Goal: Task Accomplishment & Management: Use online tool/utility

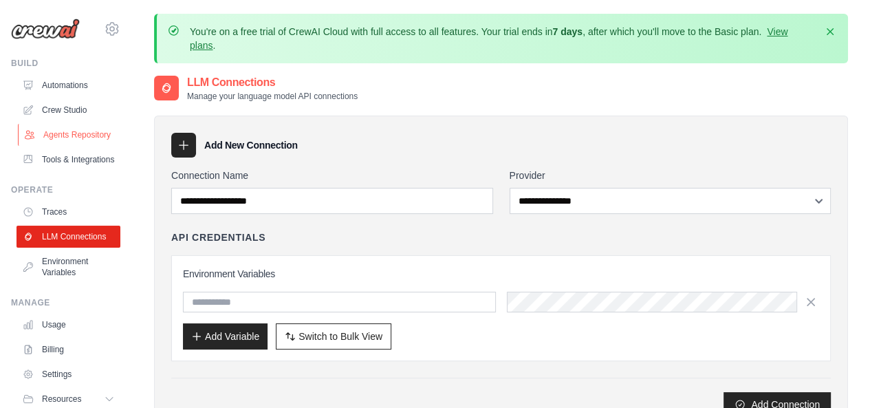
click at [70, 135] on link "Agents Repository" at bounding box center [70, 135] width 104 height 22
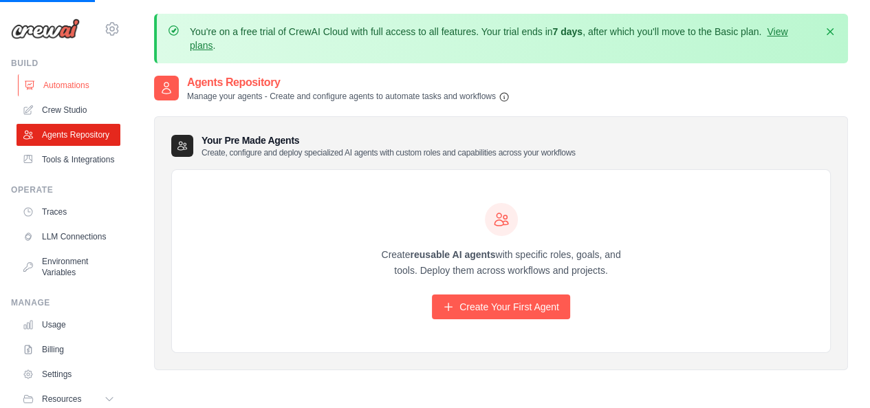
click at [78, 89] on link "Automations" at bounding box center [70, 85] width 104 height 22
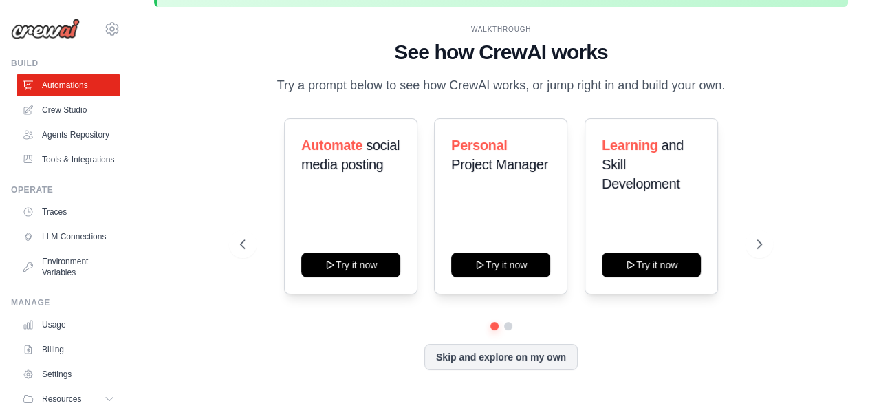
scroll to position [60, 0]
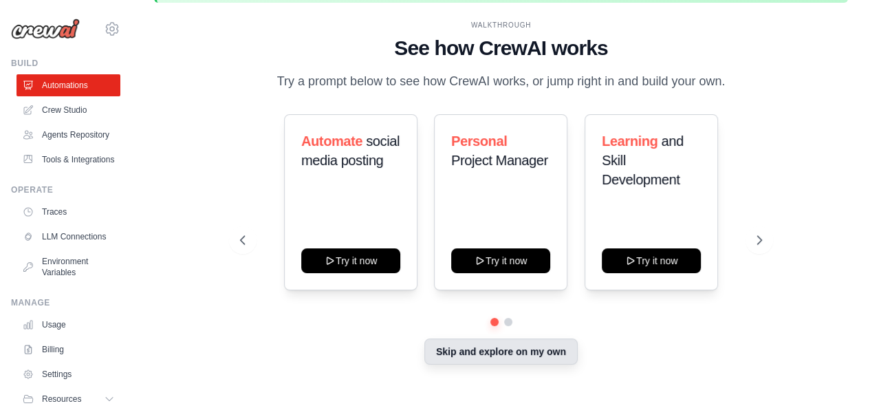
click at [485, 346] on button "Skip and explore on my own" at bounding box center [500, 351] width 153 height 26
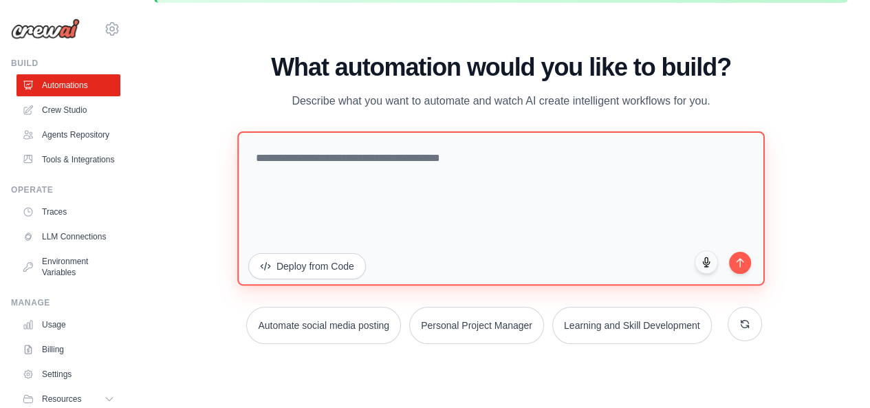
click at [385, 152] on textarea at bounding box center [500, 208] width 527 height 154
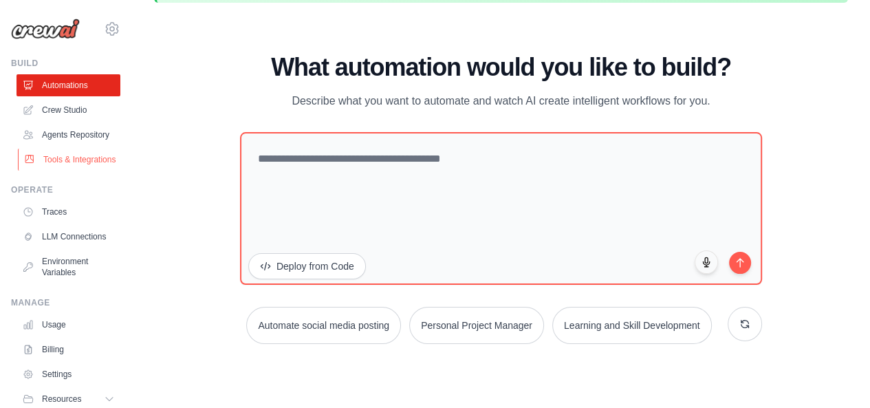
click at [62, 169] on link "Tools & Integrations" at bounding box center [70, 159] width 104 height 22
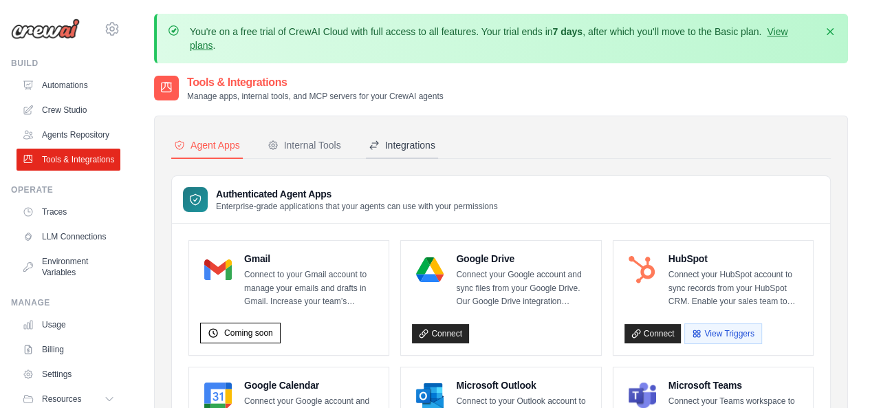
click at [395, 146] on div "Integrations" at bounding box center [401, 145] width 67 height 14
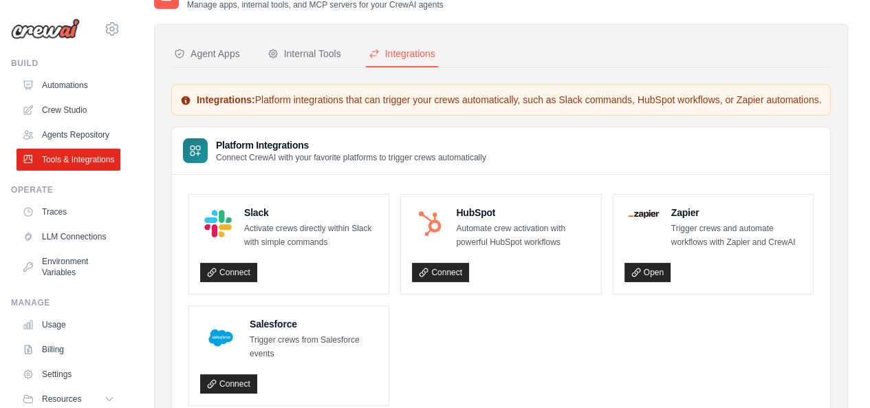
scroll to position [79, 0]
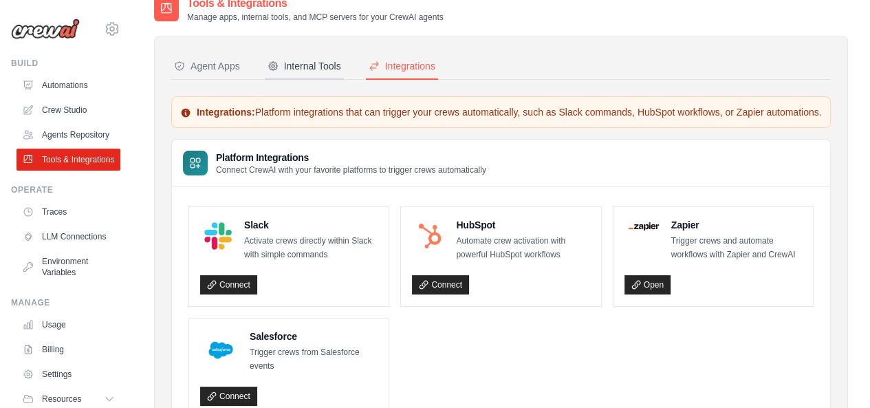
click at [293, 63] on div "Internal Tools" at bounding box center [304, 66] width 74 height 14
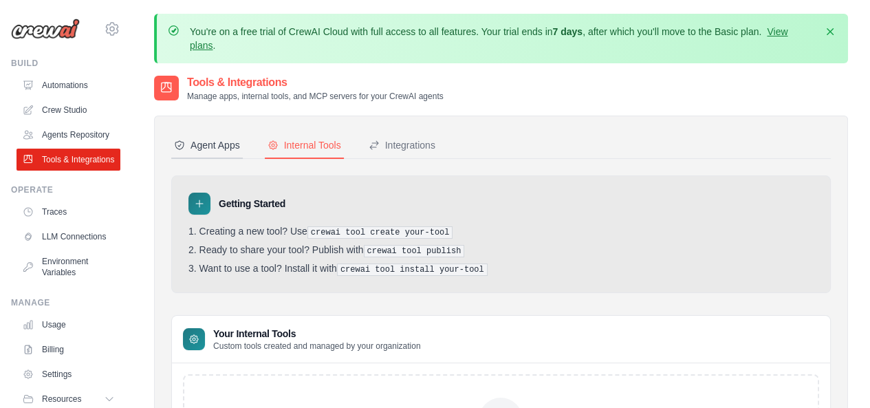
click at [230, 138] on div "Agent Apps" at bounding box center [207, 145] width 66 height 14
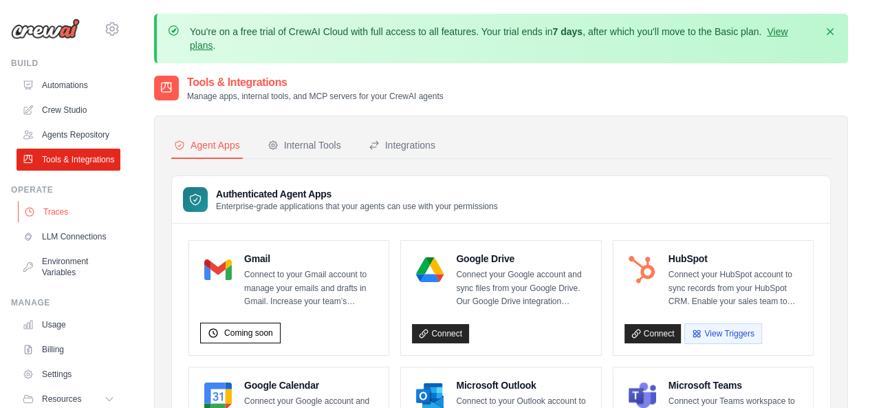
click at [60, 223] on link "Traces" at bounding box center [70, 212] width 104 height 22
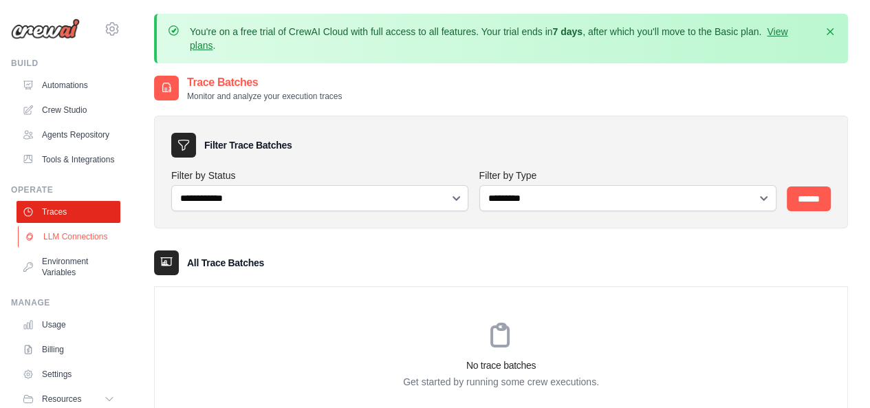
click at [53, 247] on link "LLM Connections" at bounding box center [70, 236] width 104 height 22
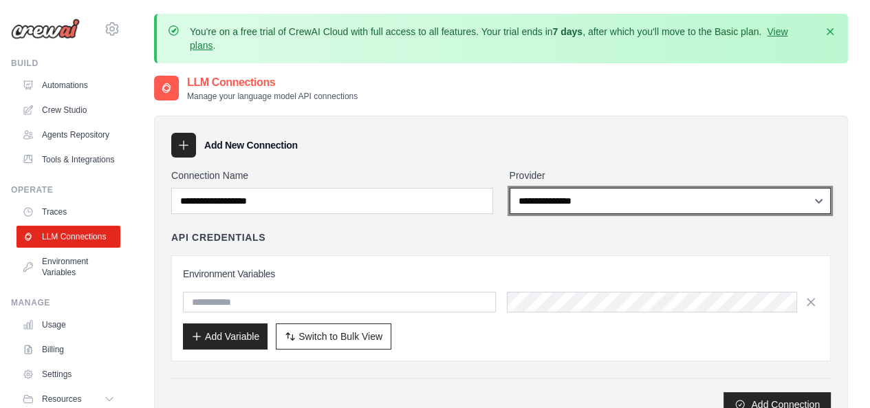
click at [591, 200] on select "**********" at bounding box center [670, 201] width 322 height 26
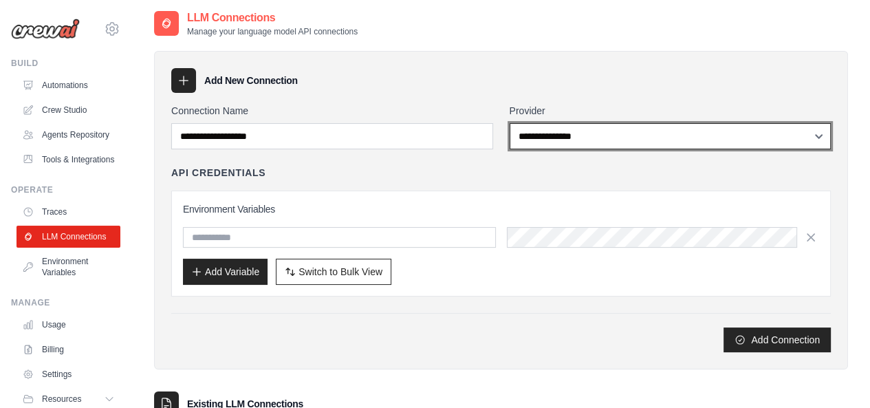
scroll to position [80, 0]
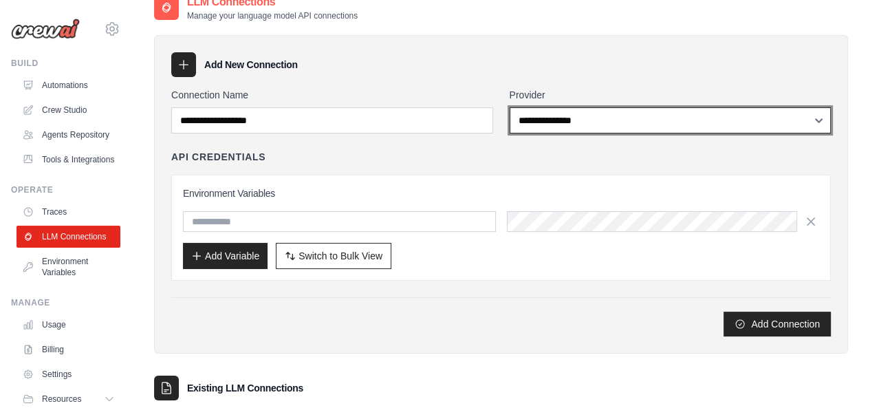
click at [825, 124] on select "**********" at bounding box center [670, 120] width 322 height 26
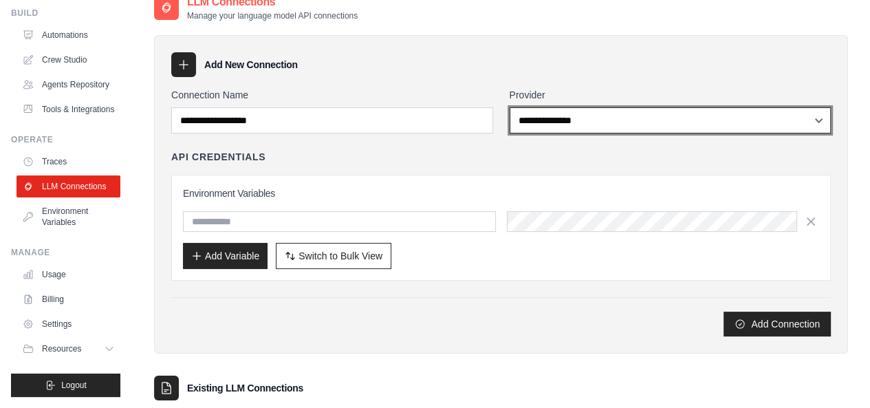
scroll to position [0, 0]
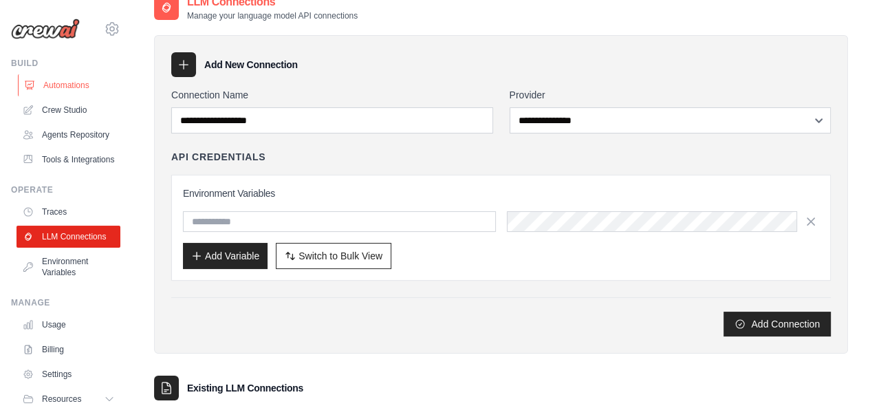
click at [65, 89] on link "Automations" at bounding box center [70, 85] width 104 height 22
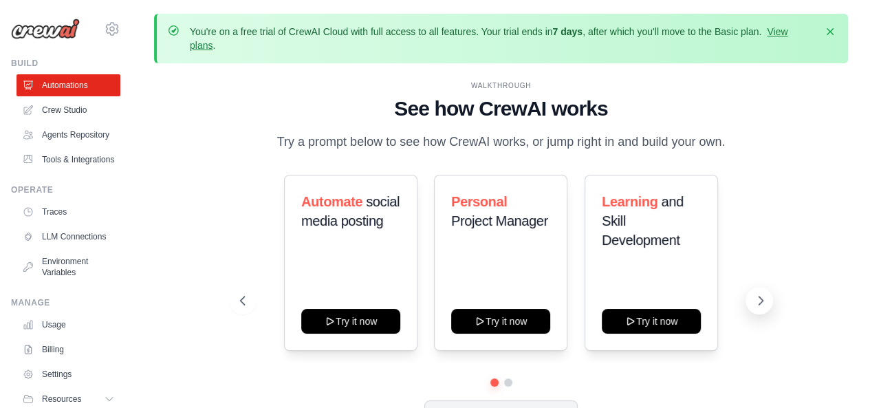
click at [756, 298] on icon at bounding box center [760, 301] width 14 height 14
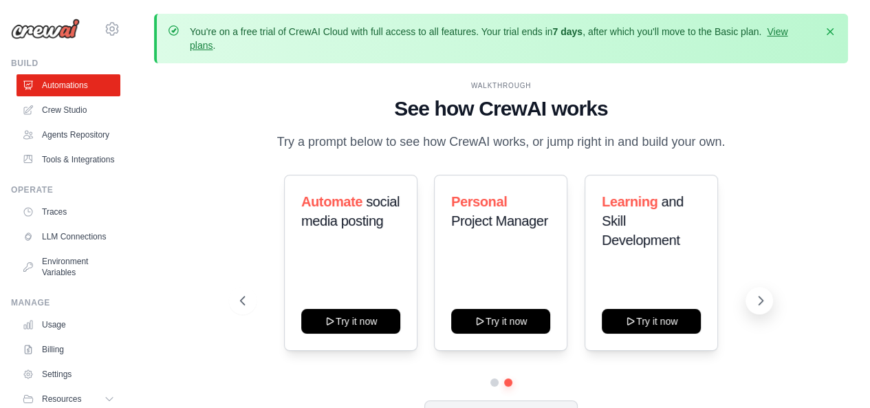
click at [756, 298] on icon at bounding box center [760, 301] width 14 height 14
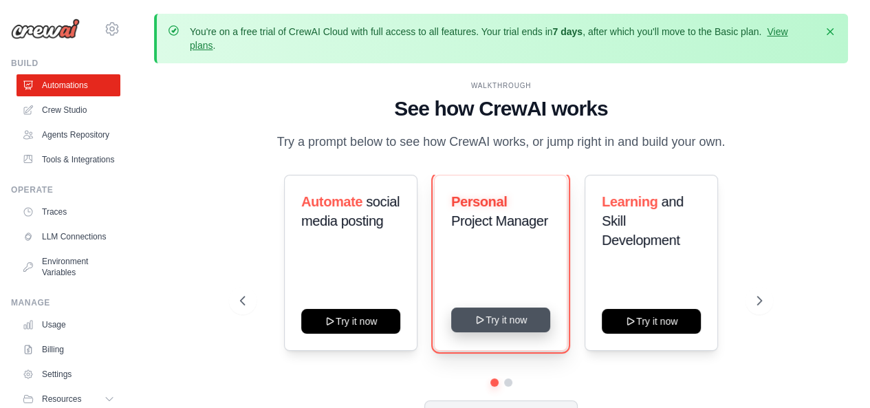
click at [489, 322] on button "Try it now" at bounding box center [500, 319] width 99 height 25
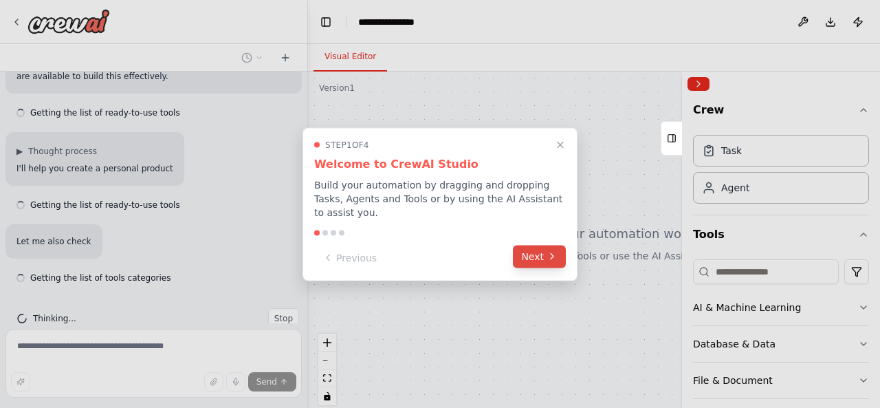
click at [529, 253] on button "Next" at bounding box center [539, 256] width 53 height 23
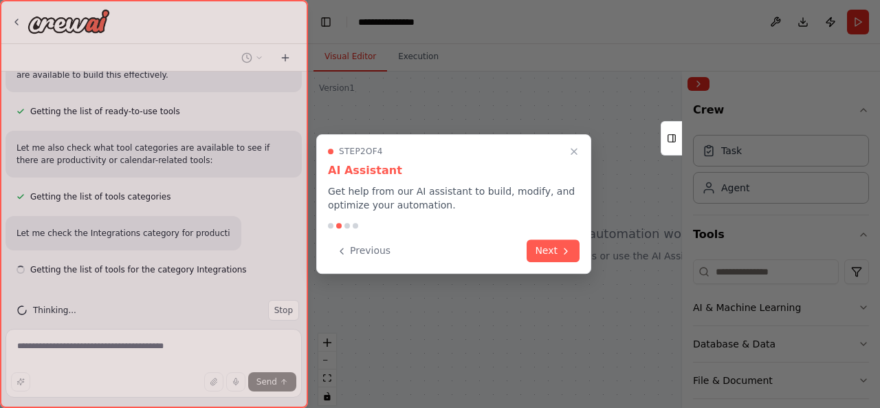
scroll to position [298, 0]
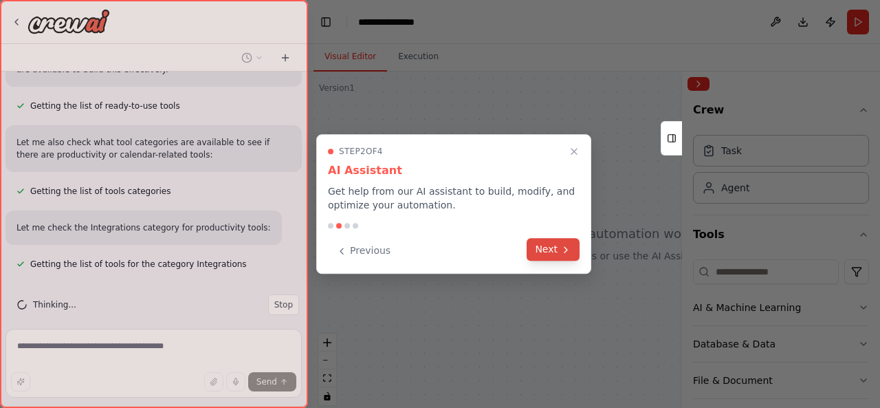
click at [564, 252] on icon at bounding box center [565, 249] width 3 height 5
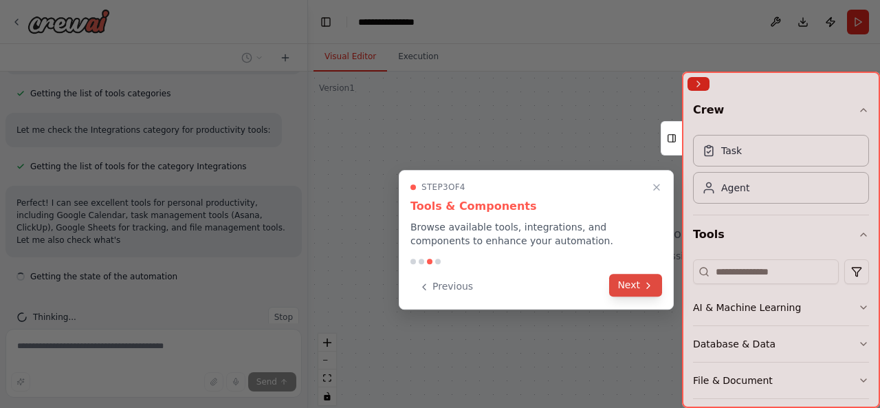
scroll to position [408, 0]
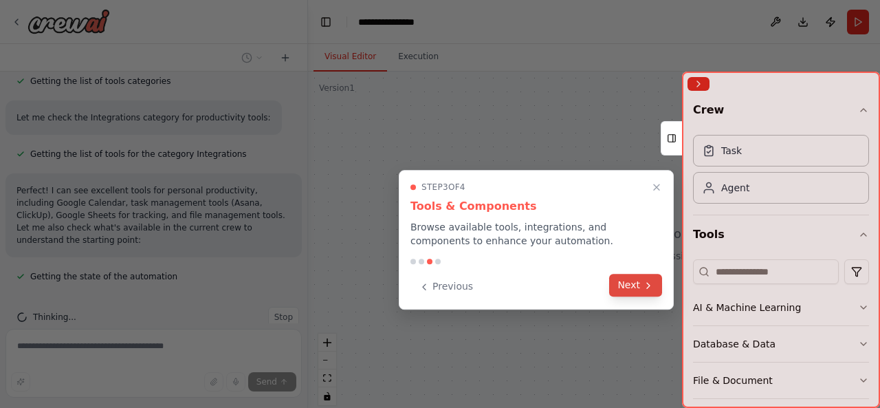
click at [630, 277] on button "Next" at bounding box center [635, 285] width 53 height 23
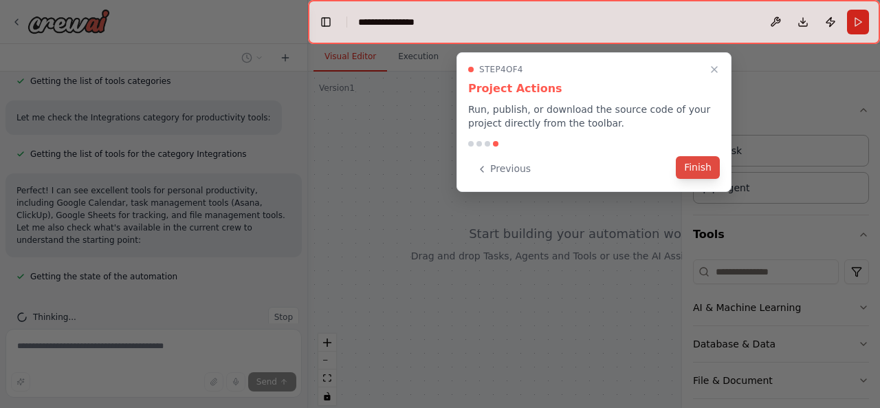
click at [699, 162] on button "Finish" at bounding box center [698, 167] width 44 height 23
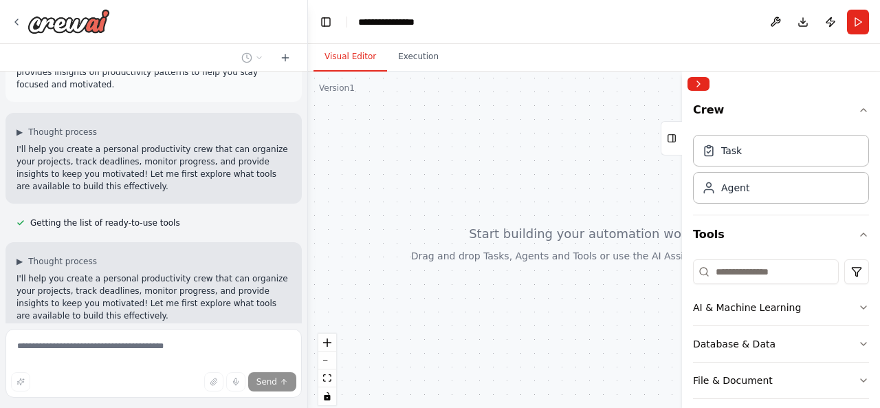
scroll to position [0, 0]
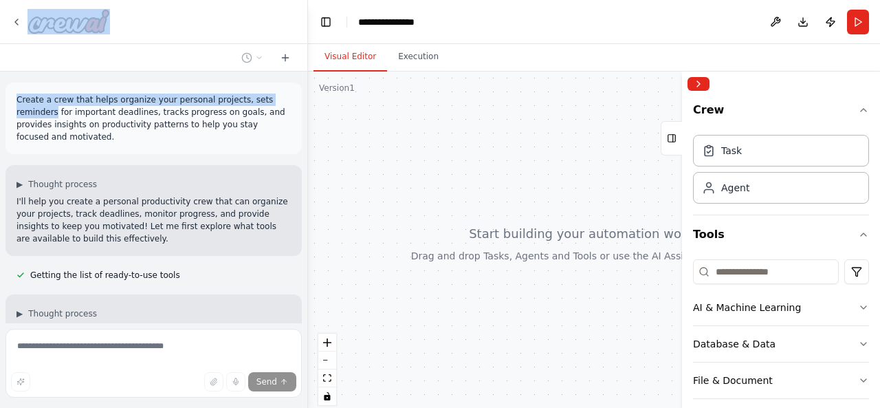
drag, startPoint x: 297, startPoint y: 60, endPoint x: 294, endPoint y: 97, distance: 37.3
click at [294, 97] on div "Create a crew that helps organize your personal projects, sets reminders for im…" at bounding box center [154, 204] width 308 height 408
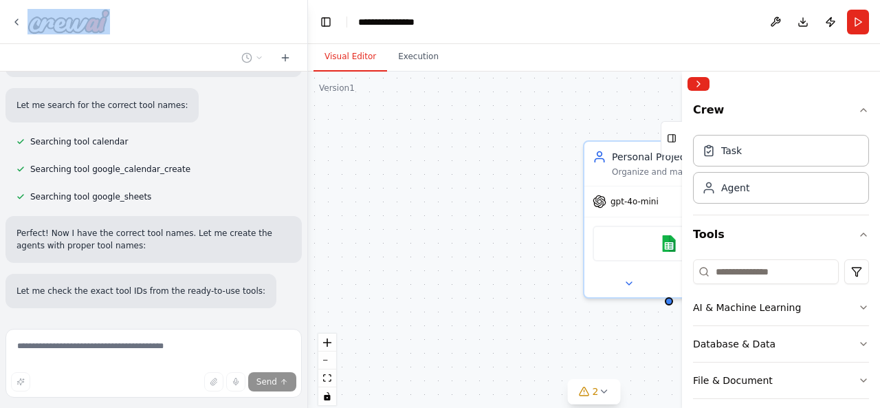
scroll to position [737, 0]
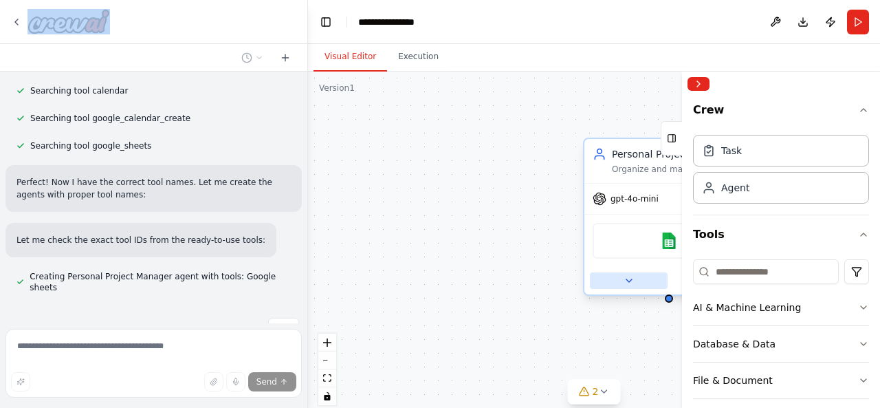
click at [628, 281] on icon at bounding box center [629, 280] width 11 height 11
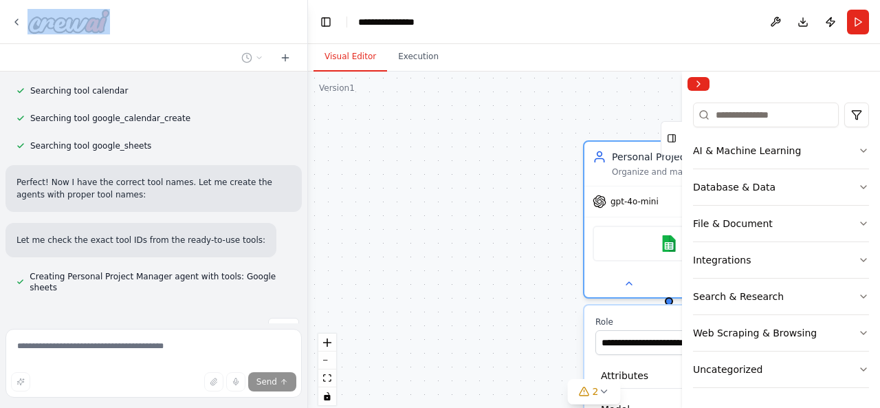
scroll to position [0, 0]
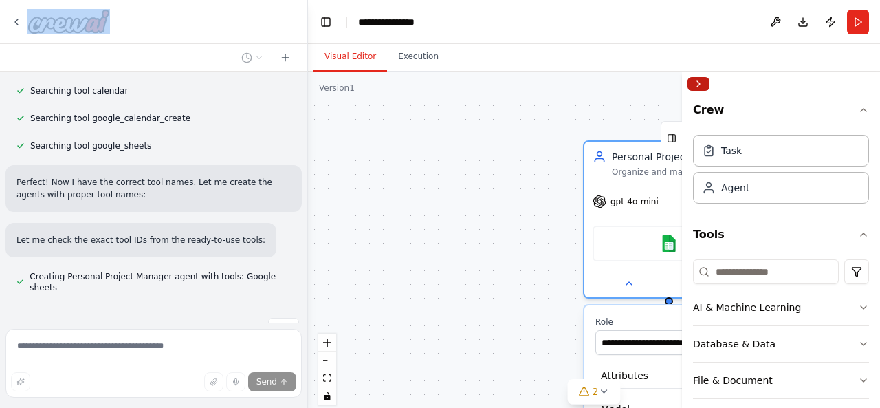
click at [696, 84] on button "Collapse right sidebar" at bounding box center [698, 84] width 22 height 14
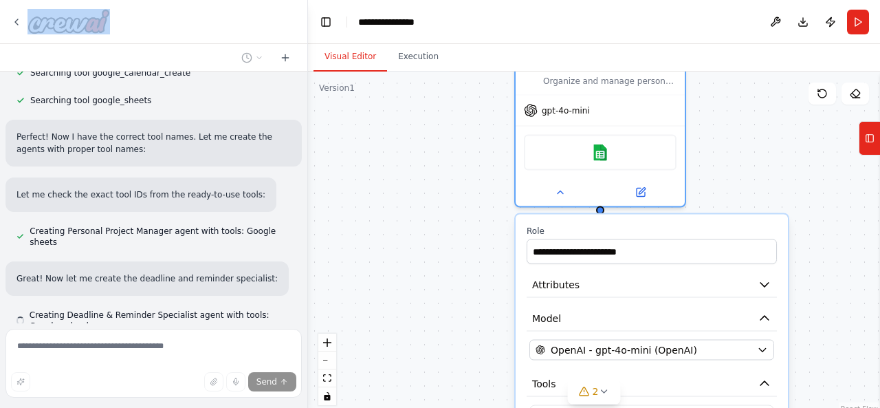
scroll to position [821, 0]
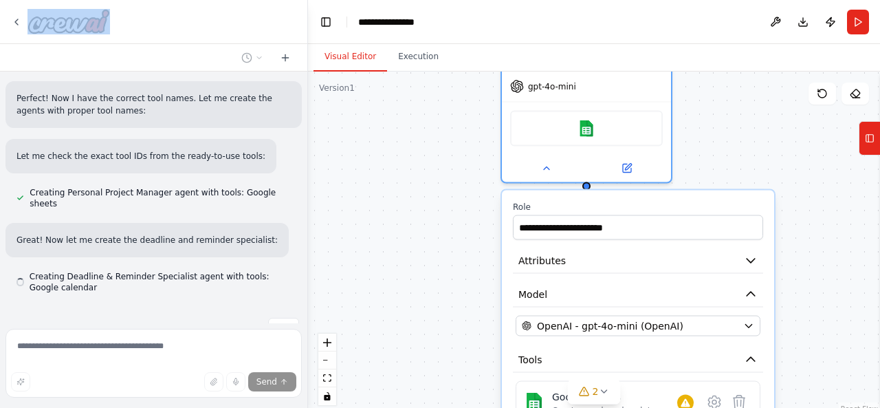
drag, startPoint x: 714, startPoint y: 152, endPoint x: 626, endPoint y: 31, distance: 149.6
click at [626, 31] on main "**********" at bounding box center [594, 204] width 572 height 408
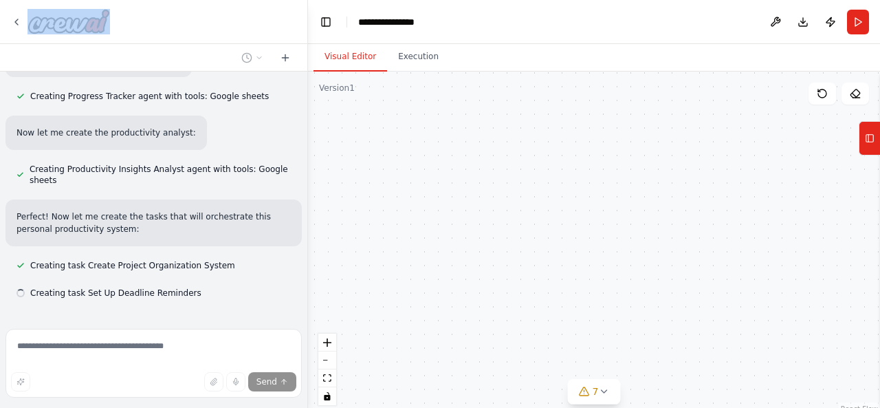
scroll to position [1090, 0]
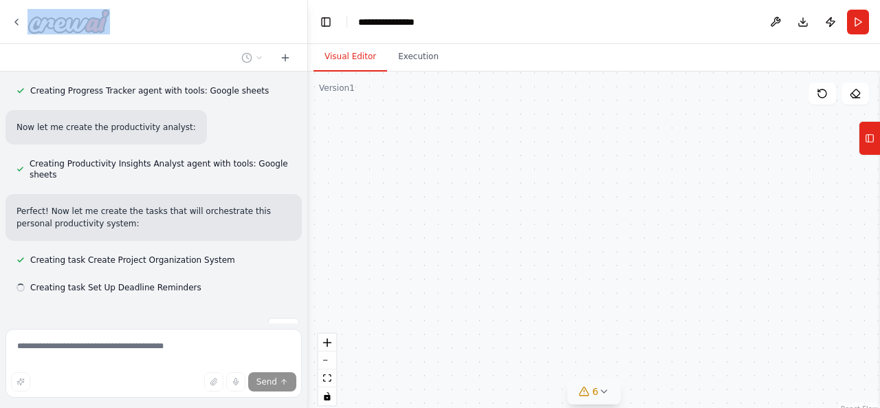
click at [608, 386] on icon at bounding box center [603, 391] width 11 height 11
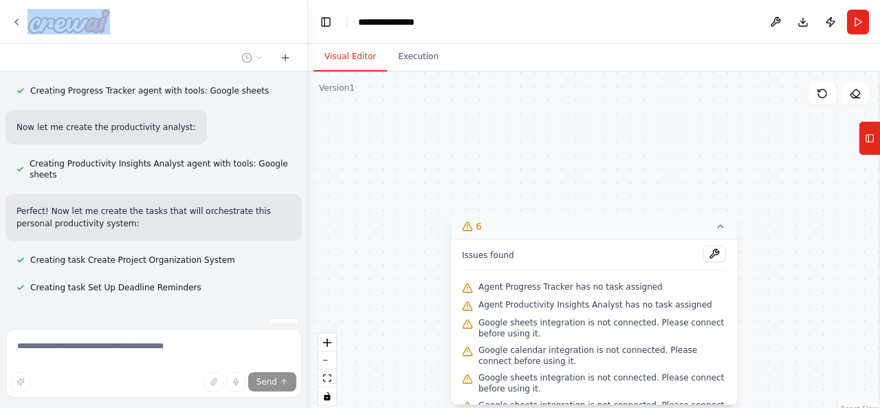
scroll to position [24, 0]
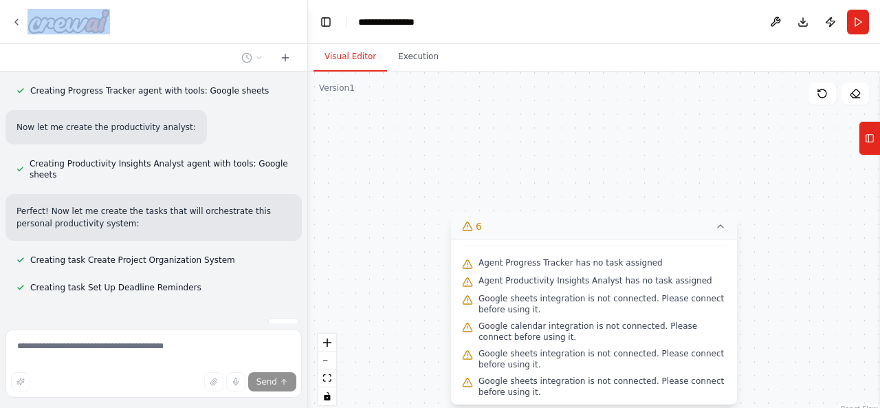
click at [795, 256] on div ".deletable-edge-delete-btn { width: 20px; height: 20px; border: 0px solid #ffff…" at bounding box center [594, 243] width 572 height 344
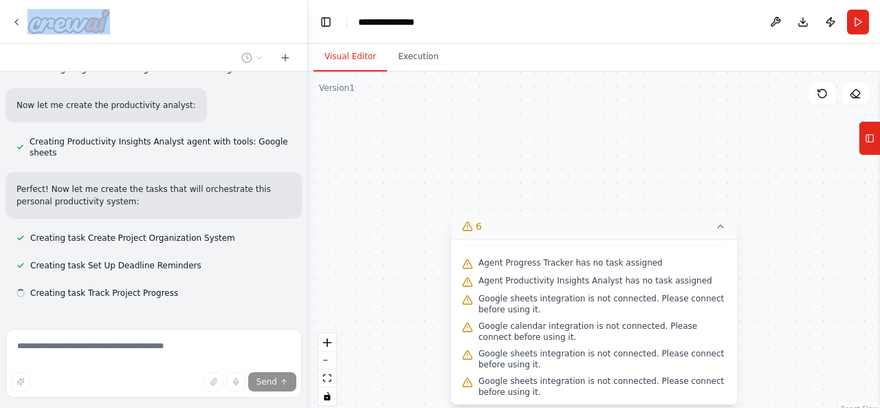
scroll to position [1118, 0]
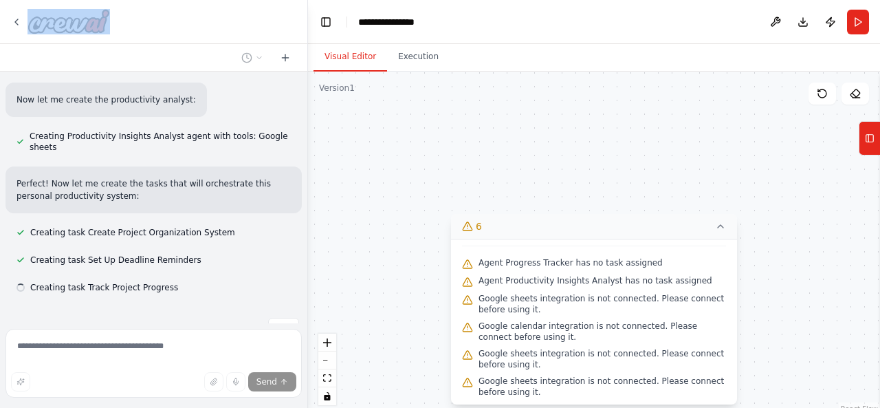
click at [716, 225] on icon at bounding box center [720, 226] width 11 height 11
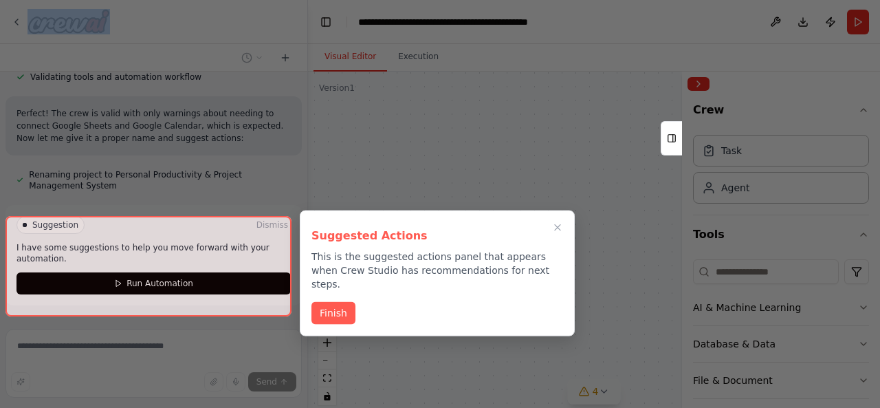
scroll to position [1450, 0]
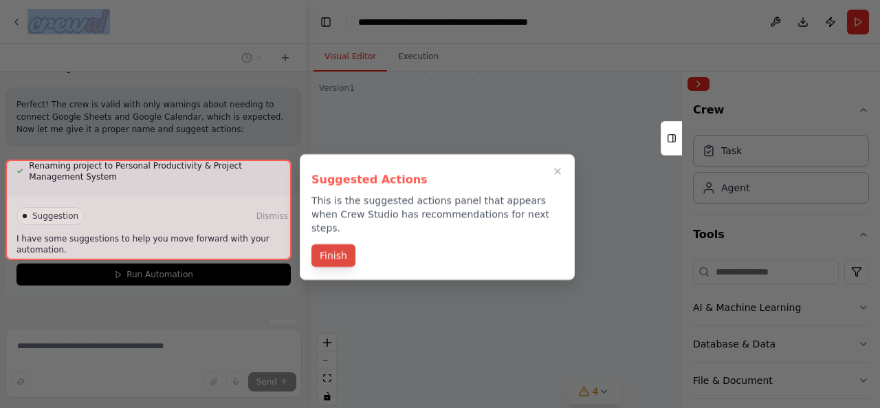
click at [332, 248] on button "Finish" at bounding box center [333, 255] width 44 height 23
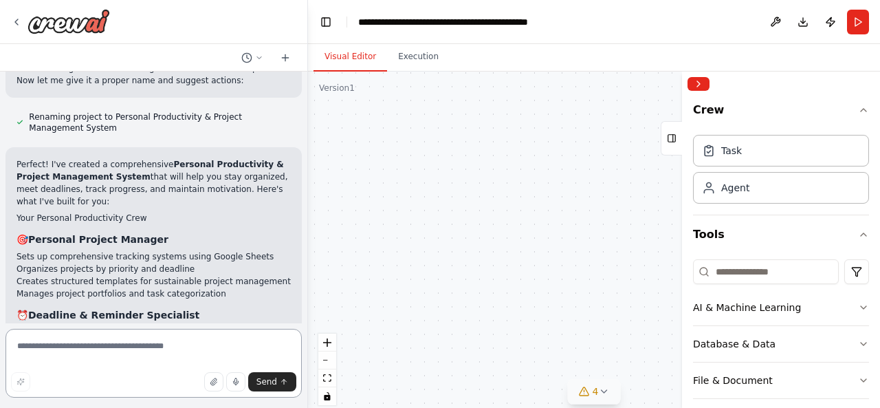
scroll to position [1501, 0]
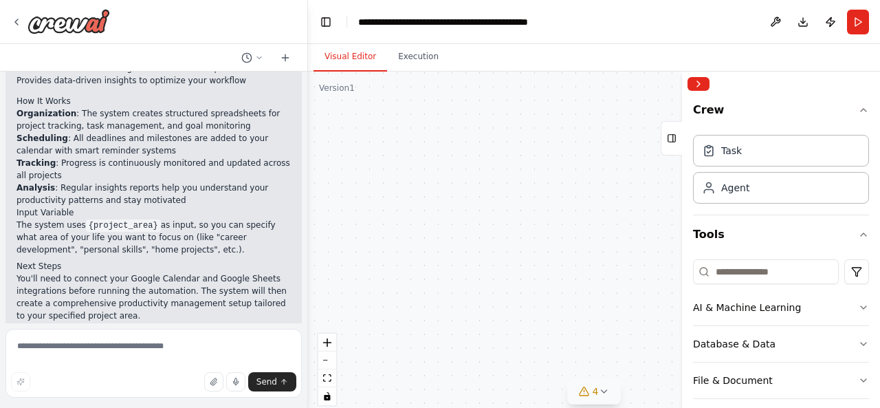
scroll to position [1941, 0]
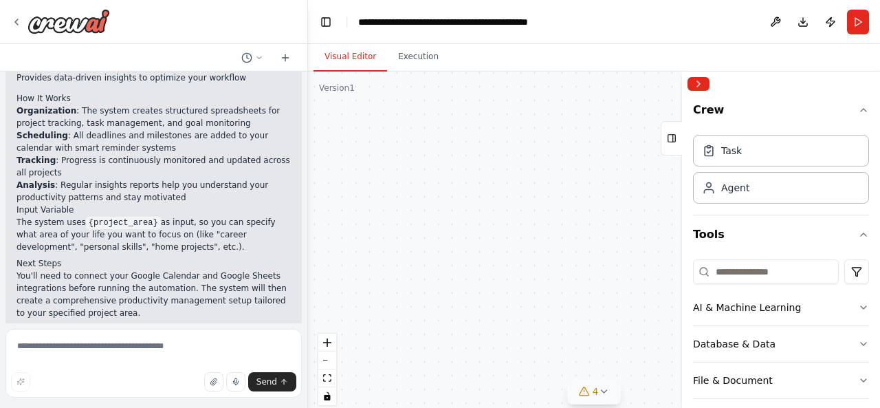
click at [481, 90] on div ".deletable-edge-delete-btn { width: 20px; height: 20px; border: 0px solid #ffff…" at bounding box center [594, 243] width 572 height 344
click at [749, 159] on div "Task" at bounding box center [781, 150] width 176 height 32
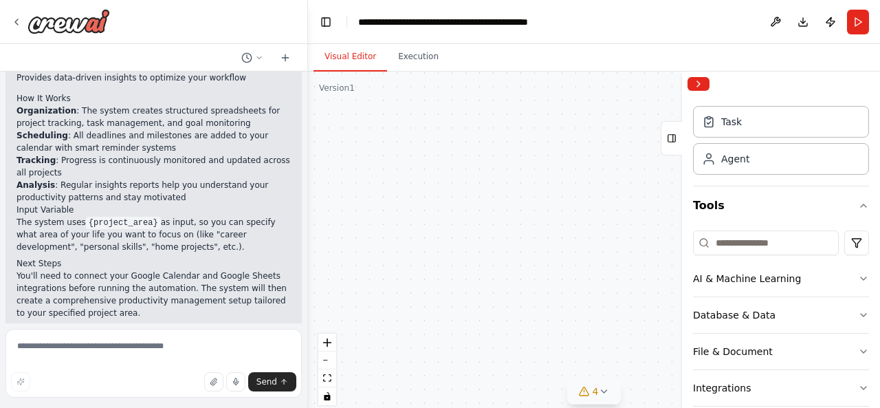
scroll to position [0, 0]
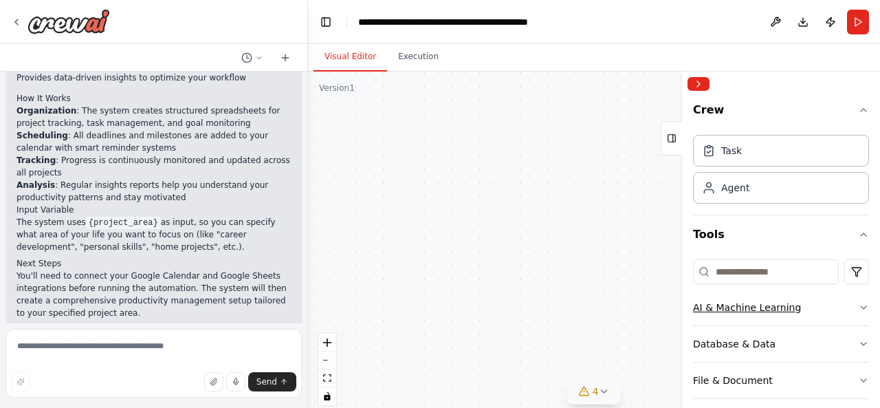
click at [861, 307] on icon "button" at bounding box center [863, 307] width 5 height 3
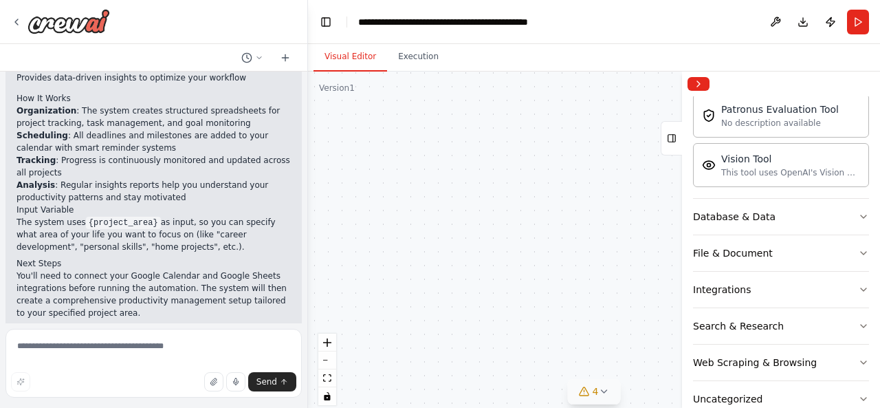
scroll to position [364, 0]
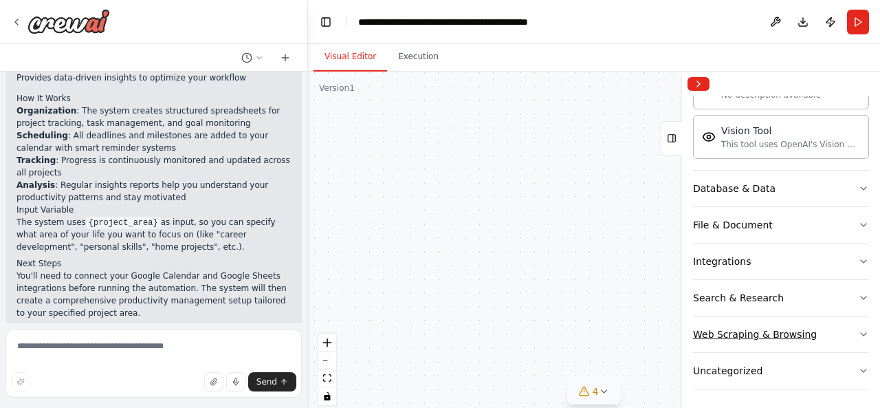
click at [861, 333] on icon "button" at bounding box center [863, 334] width 5 height 3
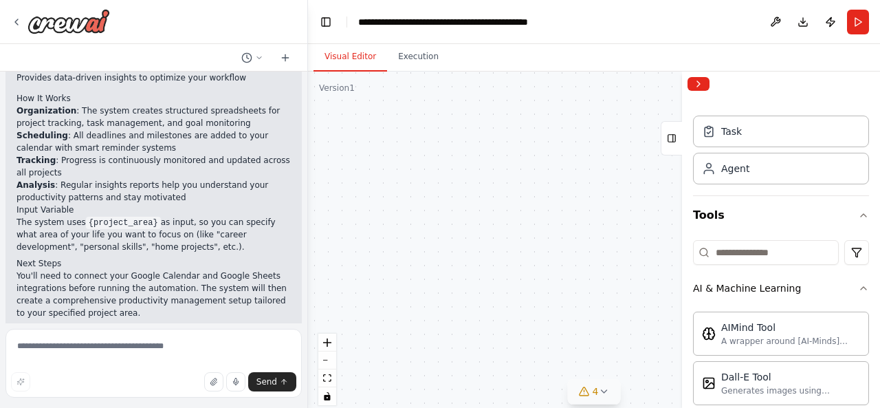
scroll to position [0, 0]
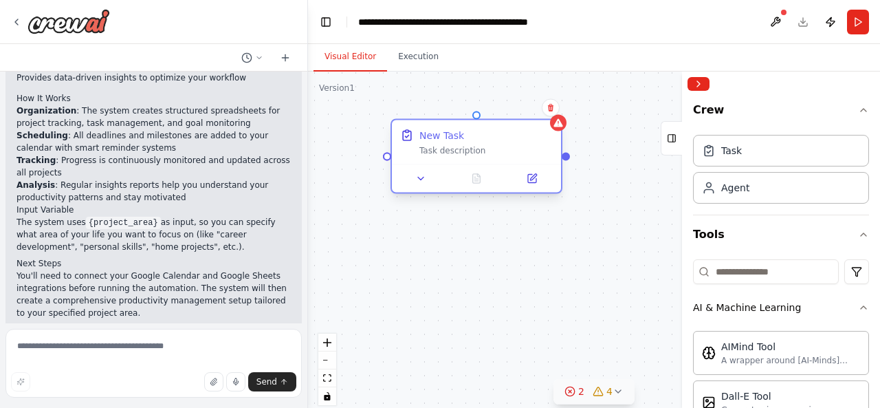
drag, startPoint x: 670, startPoint y: 195, endPoint x: 406, endPoint y: 151, distance: 267.6
click at [406, 151] on div "New Task Task description" at bounding box center [476, 142] width 153 height 27
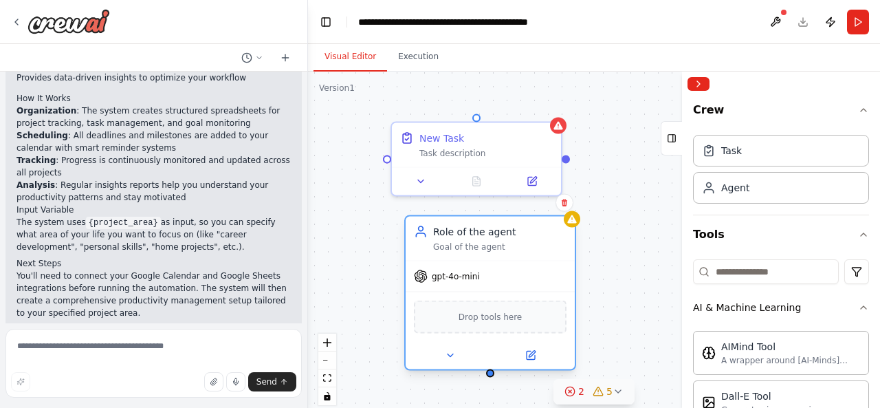
drag, startPoint x: 524, startPoint y: 321, endPoint x: 450, endPoint y: 236, distance: 113.0
click at [450, 236] on div "Role of the agent Goal of the agent" at bounding box center [499, 238] width 133 height 27
click at [447, 275] on span "gpt-4o-mini" at bounding box center [456, 276] width 48 height 11
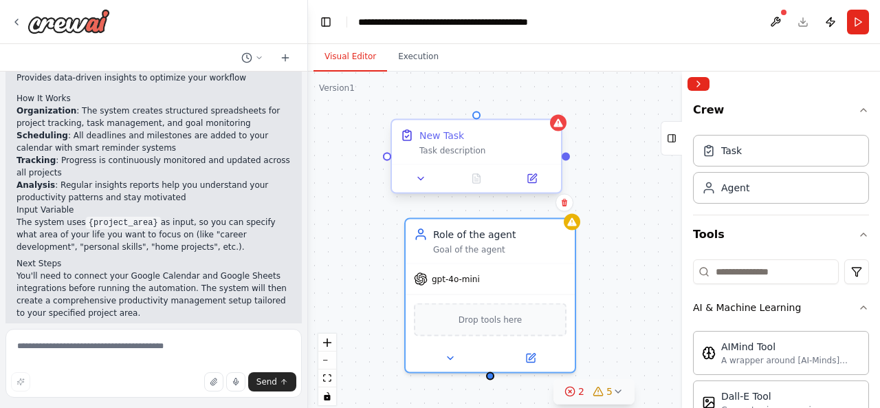
click at [459, 158] on div "New Task Task description" at bounding box center [476, 142] width 169 height 44
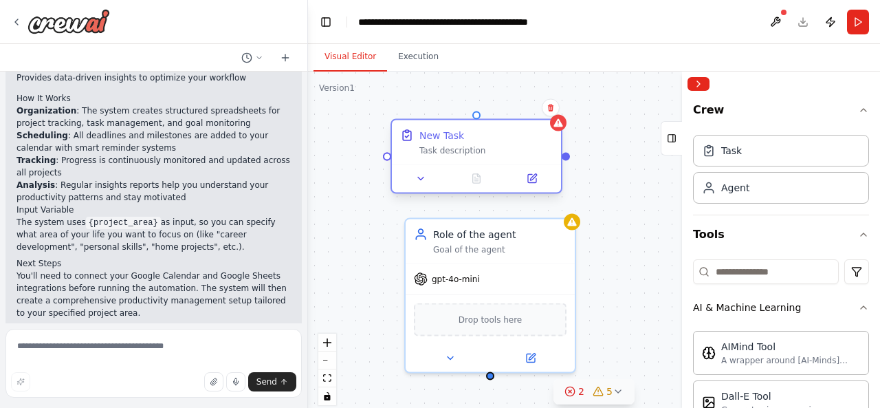
click at [481, 159] on div "New Task Task description" at bounding box center [476, 142] width 169 height 44
click at [530, 182] on icon at bounding box center [532, 179] width 8 height 8
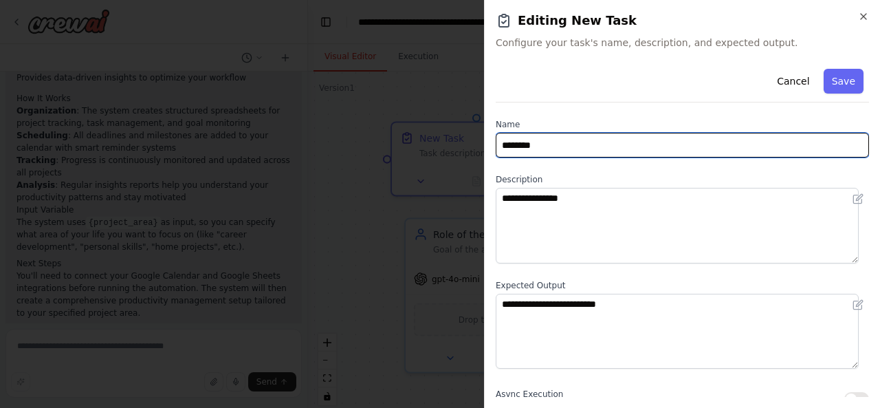
click at [575, 140] on input "********" at bounding box center [682, 145] width 373 height 25
type input "*"
type input "**********"
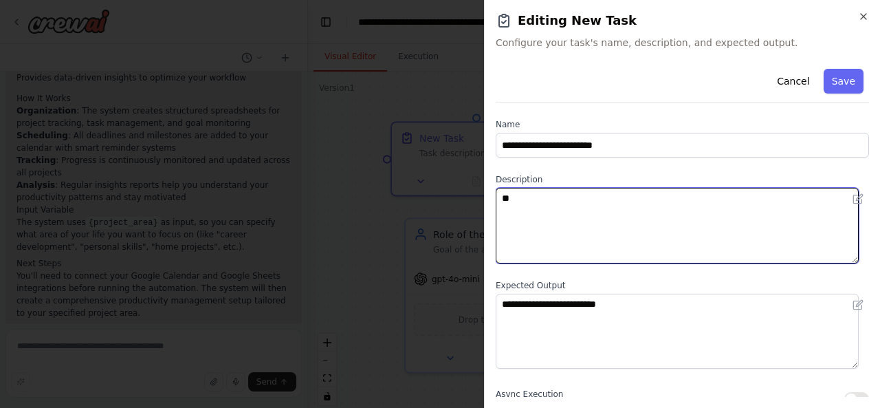
type textarea "*"
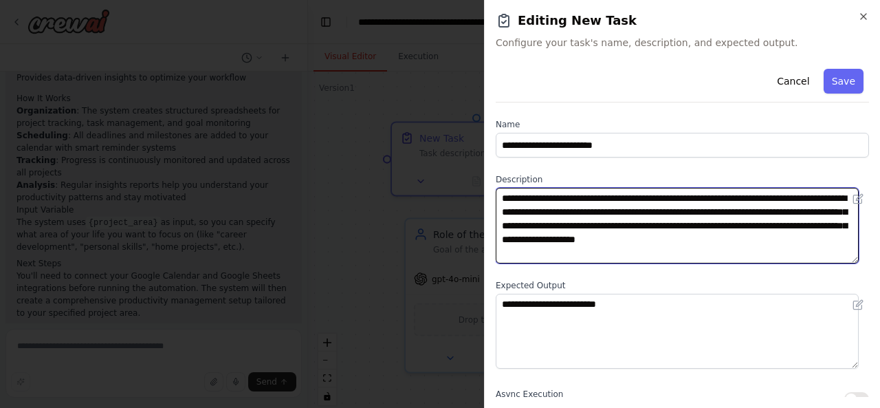
type textarea "**********"
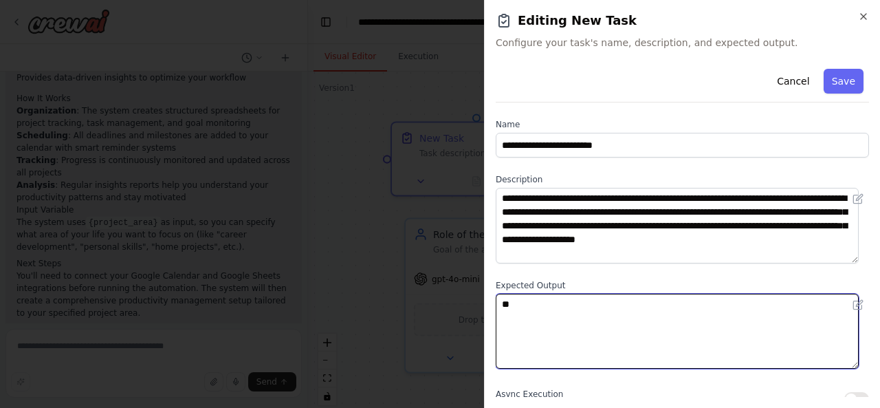
type textarea "*"
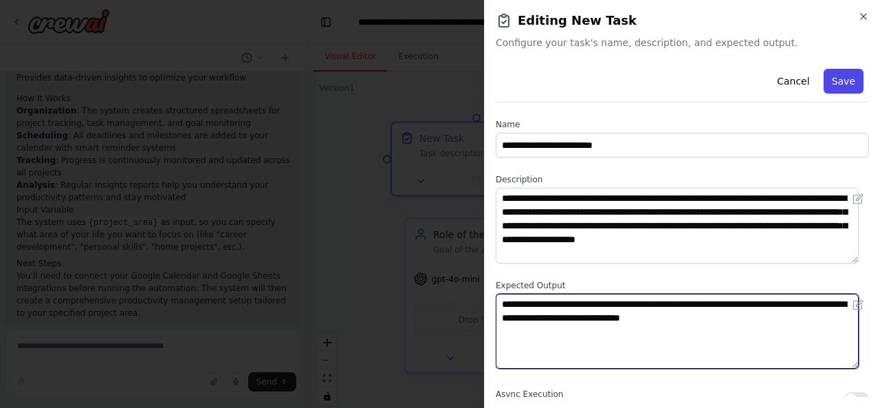
type textarea "**********"
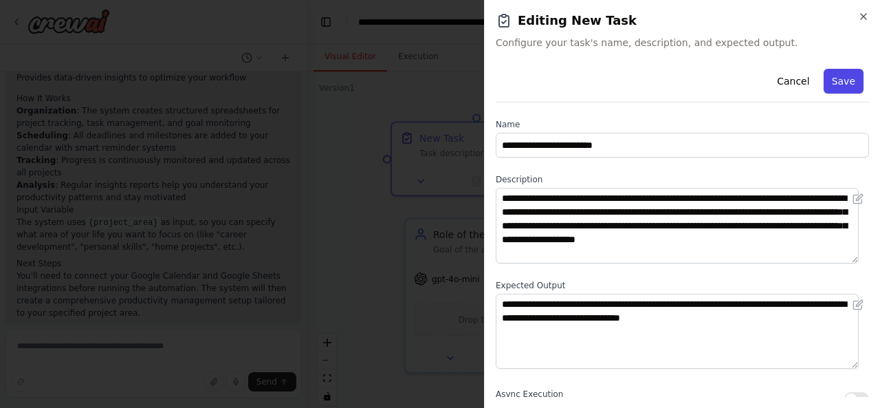
click at [833, 77] on button "Save" at bounding box center [844, 81] width 40 height 25
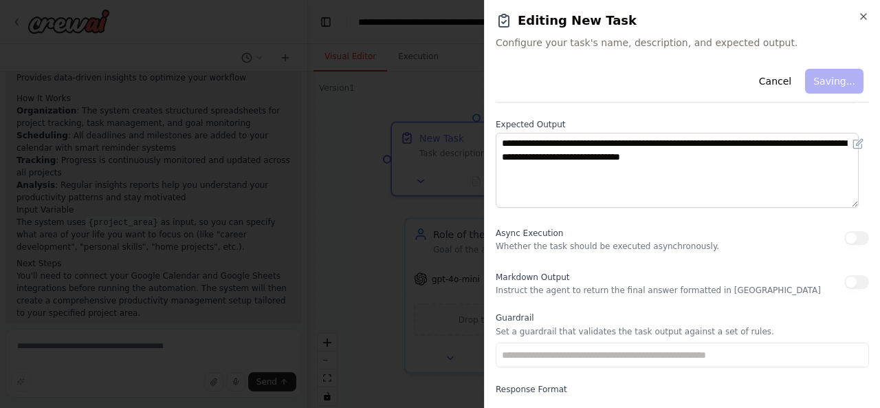
scroll to position [212, 0]
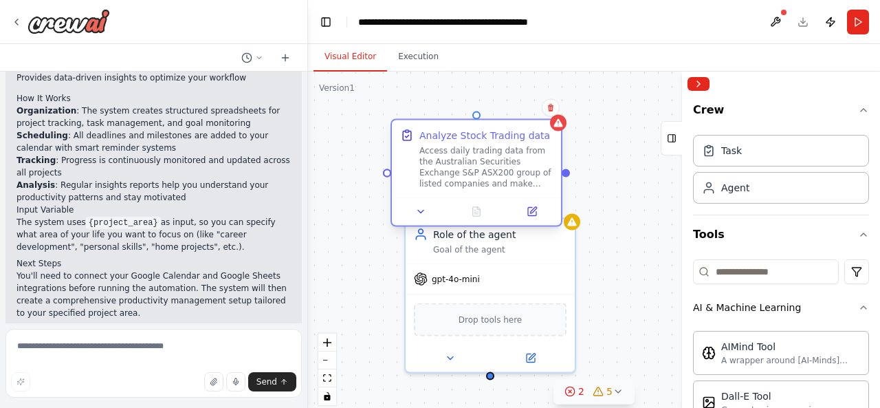
click at [519, 167] on div "Access daily trading data from the Australian Securities Exchange S&P ASX200 gr…" at bounding box center [485, 167] width 133 height 44
click at [536, 210] on icon at bounding box center [532, 211] width 11 height 11
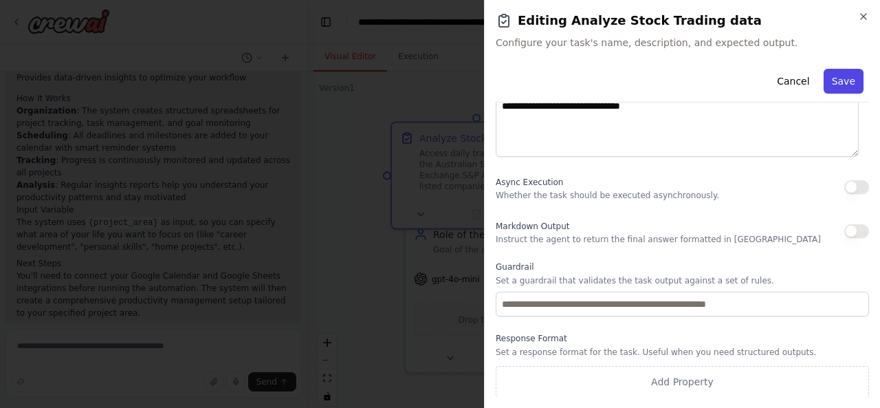
click at [837, 86] on button "Save" at bounding box center [844, 81] width 40 height 25
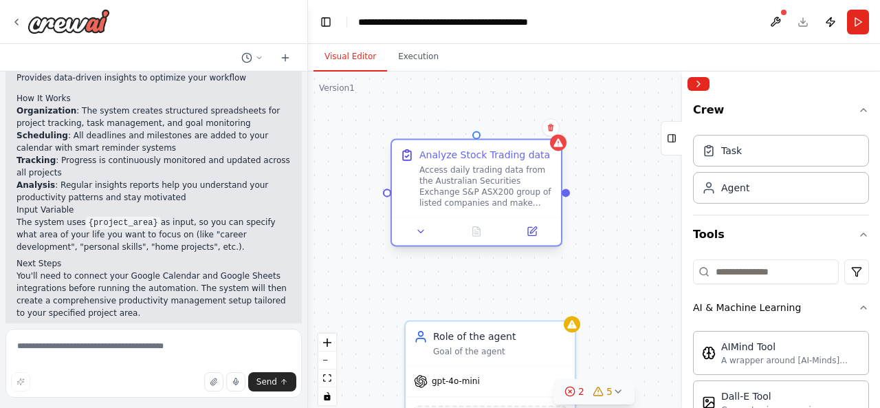
drag, startPoint x: 453, startPoint y: 142, endPoint x: 448, endPoint y: 157, distance: 15.2
click at [448, 157] on div "Analyze Stock Trading data Access daily trading data from the Australian Securi…" at bounding box center [485, 178] width 133 height 60
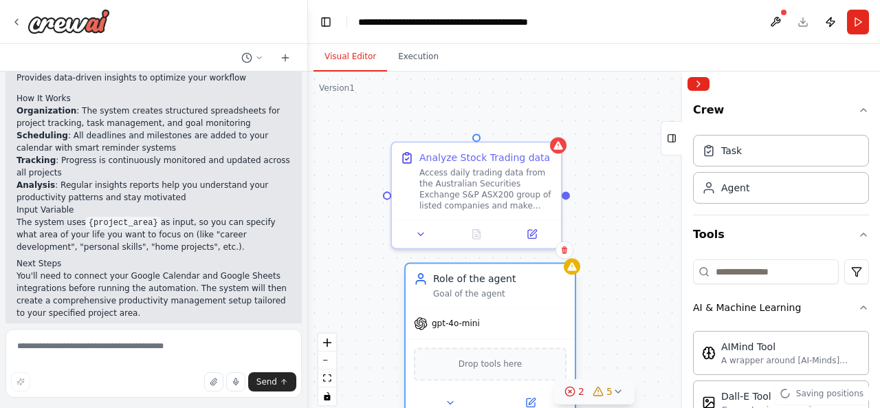
drag, startPoint x: 500, startPoint y: 330, endPoint x: 500, endPoint y: 272, distance: 57.7
click at [500, 272] on div "Role of the agent" at bounding box center [499, 279] width 133 height 14
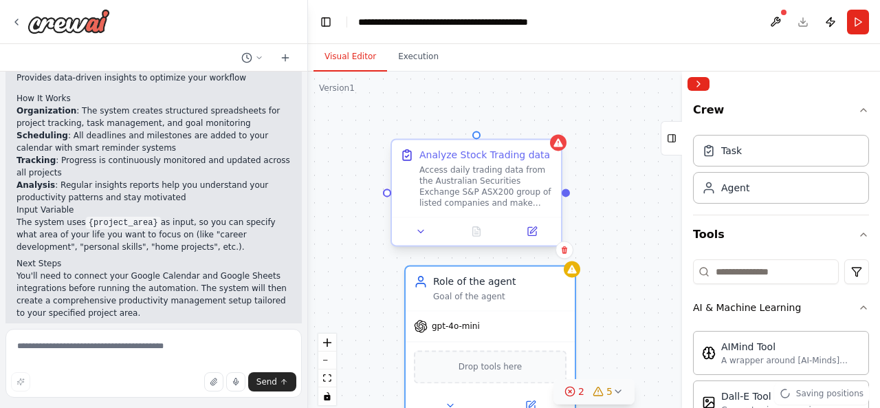
click at [566, 197] on div ".deletable-edge-delete-btn { width: 20px; height: 20px; border: 0px solid #ffff…" at bounding box center [594, 243] width 572 height 344
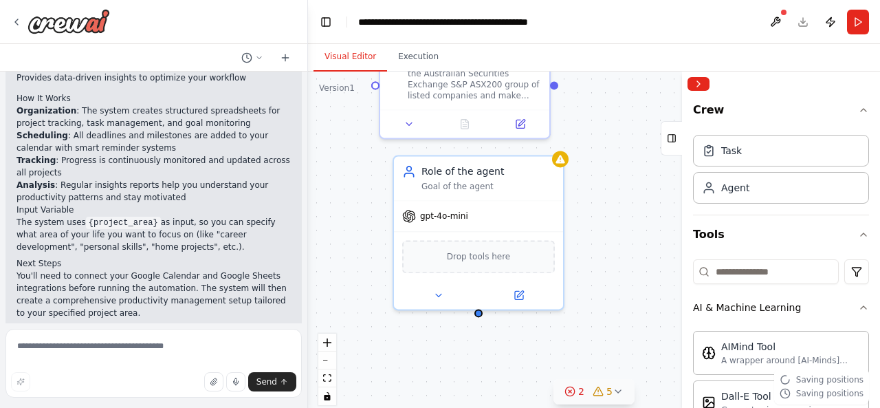
drag, startPoint x: 567, startPoint y: 188, endPoint x: 555, endPoint y: 78, distance: 110.7
click at [555, 78] on div ".deletable-edge-delete-btn { width: 20px; height: 20px; border: 0px solid #ffff…" at bounding box center [594, 243] width 572 height 344
click at [555, 80] on div at bounding box center [553, 82] width 8 height 8
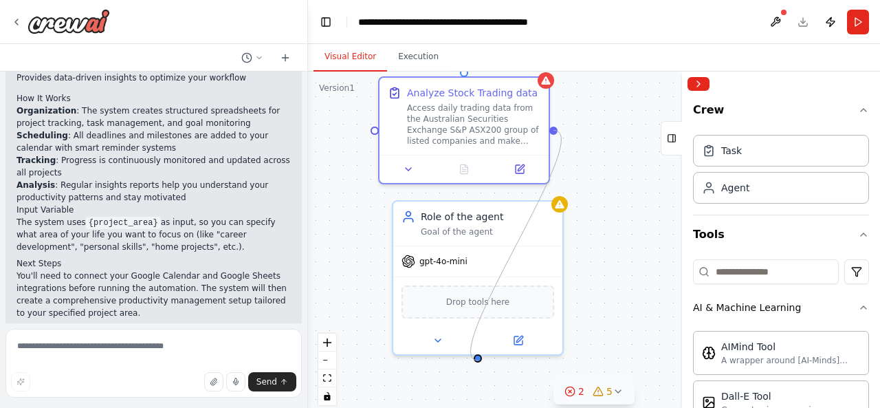
drag, startPoint x: 555, startPoint y: 80, endPoint x: 478, endPoint y: 360, distance: 290.0
click at [478, 360] on div ".deletable-edge-delete-btn { width: 20px; height: 20px; border: 0px solid #ffff…" at bounding box center [594, 243] width 572 height 344
drag, startPoint x: 477, startPoint y: 355, endPoint x: 551, endPoint y: 132, distance: 235.4
click at [551, 132] on div ".deletable-edge-delete-btn { width: 20px; height: 20px; border: 0px solid #ffff…" at bounding box center [594, 243] width 572 height 344
drag, startPoint x: 479, startPoint y: 355, endPoint x: 462, endPoint y: 140, distance: 216.6
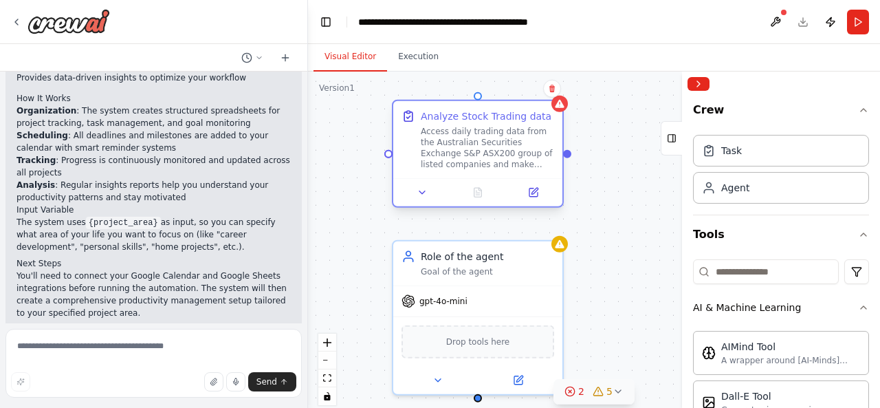
drag, startPoint x: 505, startPoint y: 76, endPoint x: 521, endPoint y: 101, distance: 29.4
click at [521, 101] on div "Analyze Stock Trading data Access daily trading data from the Australian Securi…" at bounding box center [477, 139] width 169 height 77
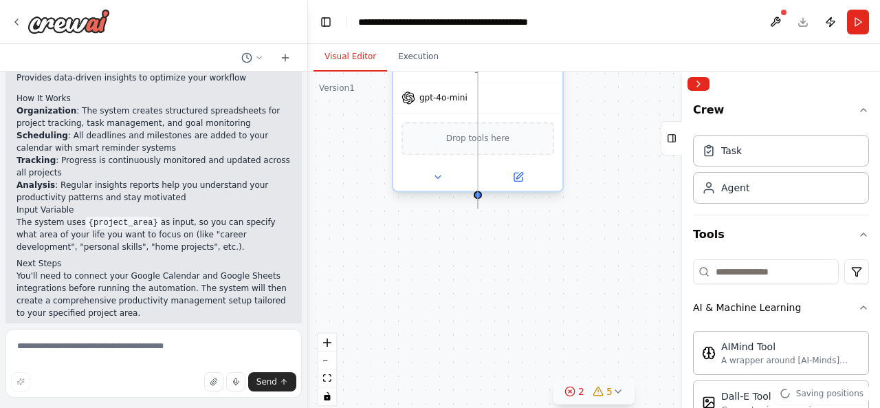
drag, startPoint x: 478, startPoint y: 99, endPoint x: 481, endPoint y: 193, distance: 94.2
click at [626, 142] on div ".deletable-edge-delete-btn { width: 20px; height: 20px; border: 0px solid #ffff…" at bounding box center [594, 243] width 572 height 344
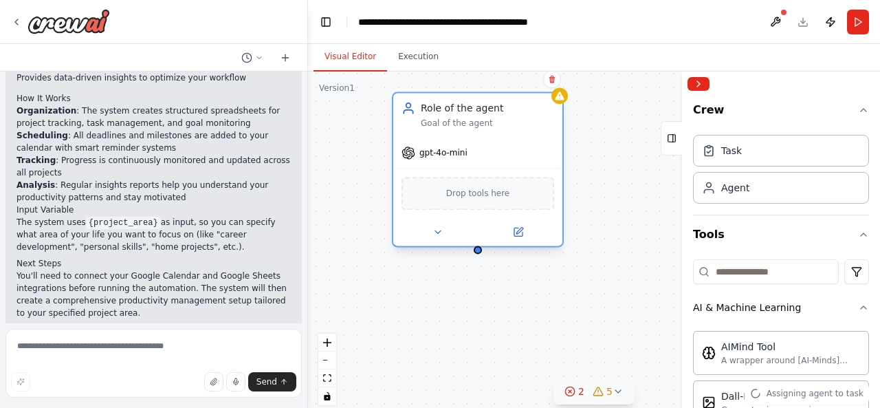
drag, startPoint x: 499, startPoint y: 106, endPoint x: 501, endPoint y: 151, distance: 45.4
click at [501, 151] on div "gpt-4o-mini" at bounding box center [477, 152] width 169 height 30
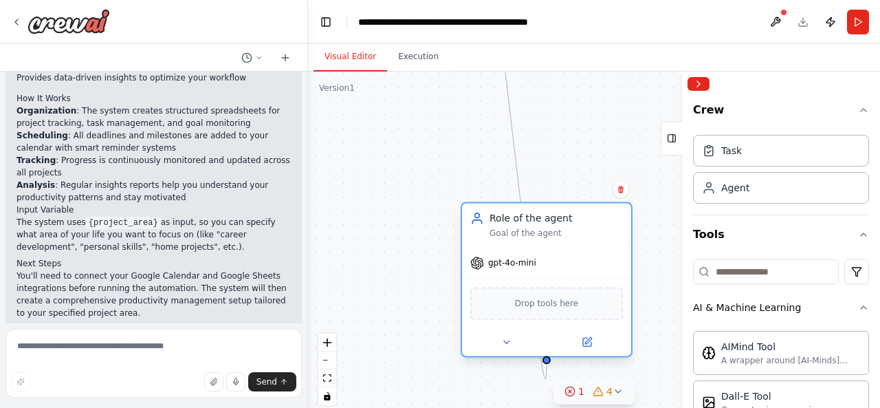
drag, startPoint x: 511, startPoint y: 131, endPoint x: 582, endPoint y: 272, distance: 156.8
click at [582, 272] on div "gpt-4o-mini" at bounding box center [546, 262] width 169 height 30
click at [579, 391] on div "1" at bounding box center [574, 391] width 20 height 14
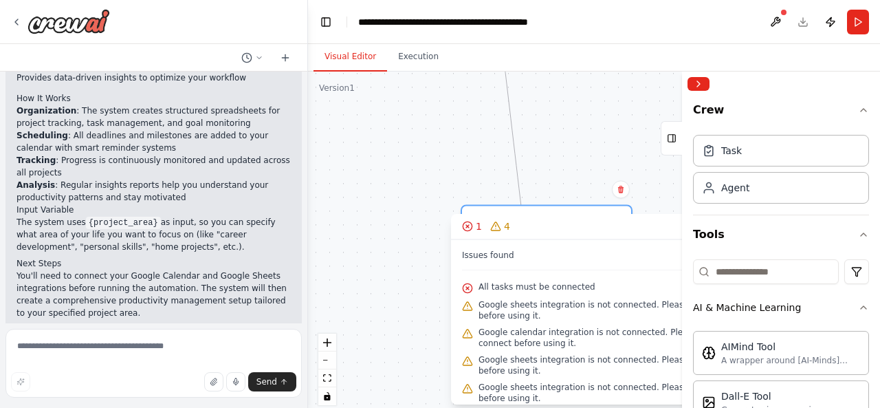
click at [520, 294] on div "All tasks must be connected" at bounding box center [594, 287] width 264 height 18
click at [383, 193] on div ".deletable-edge-delete-btn { width: 20px; height: 20px; border: 0px solid #ffff…" at bounding box center [594, 243] width 572 height 344
click at [110, 342] on textarea at bounding box center [153, 363] width 296 height 69
type textarea "*"
type textarea "**********"
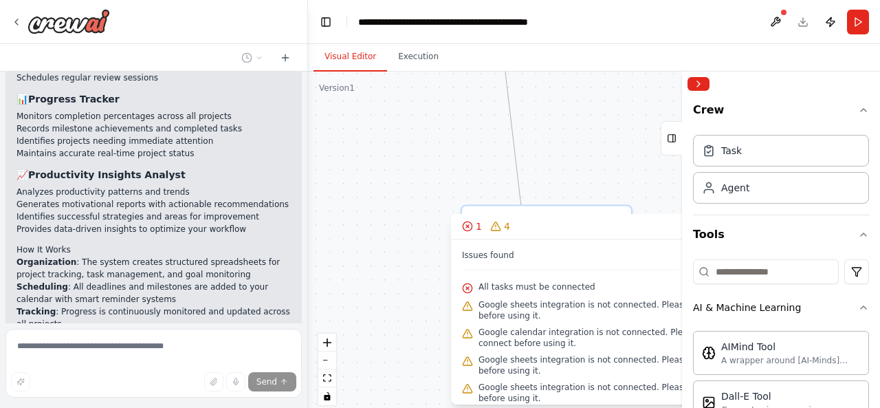
scroll to position [2047, 0]
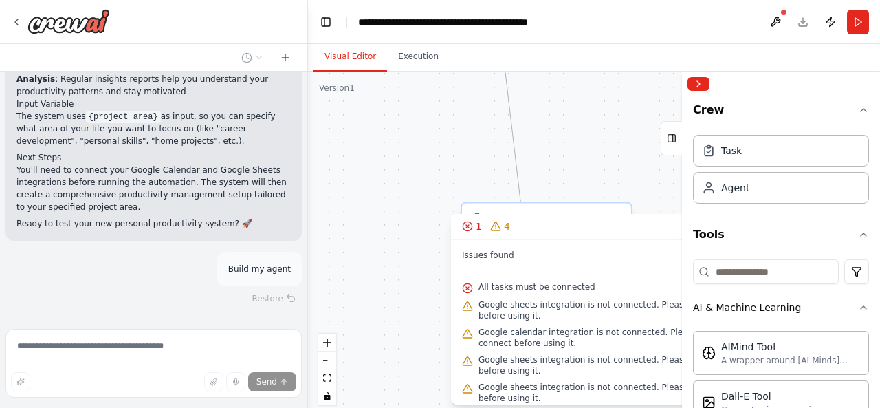
drag, startPoint x: 636, startPoint y: 223, endPoint x: 475, endPoint y: 207, distance: 161.6
click at [475, 207] on div "Version 1 Show Tools Hide Agents .deletable-edge-delete-btn { width: 20px; heig…" at bounding box center [594, 243] width 572 height 344
drag, startPoint x: 514, startPoint y: 252, endPoint x: 398, endPoint y: 250, distance: 116.2
click at [398, 250] on div "Version 1 Show Tools Hide Agents .deletable-edge-delete-btn { width: 20px; heig…" at bounding box center [594, 243] width 572 height 344
click at [734, 151] on div "Task" at bounding box center [731, 150] width 21 height 14
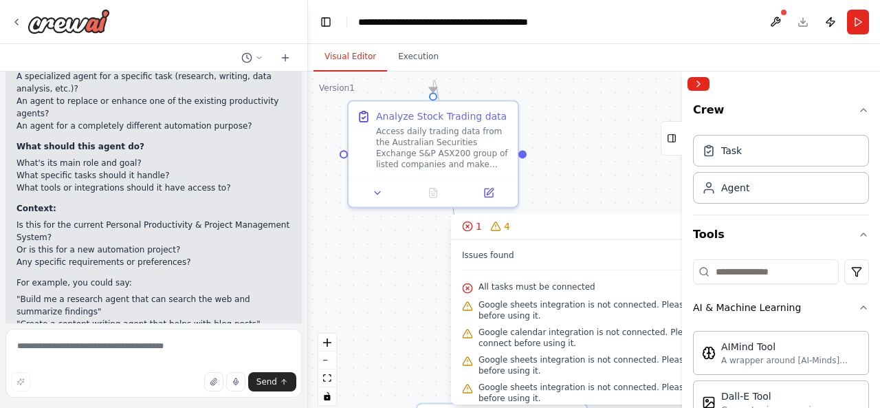
scroll to position [2409, 0]
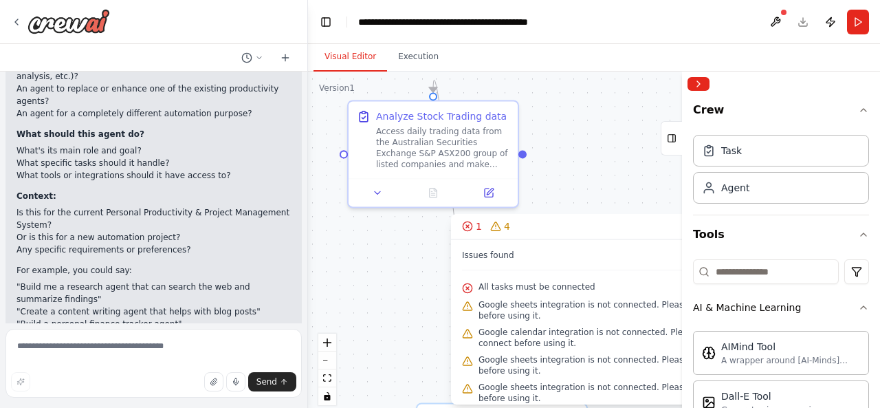
drag, startPoint x: 430, startPoint y: 71, endPoint x: 386, endPoint y: 269, distance: 203.0
click at [386, 269] on div ".deletable-edge-delete-btn { width: 20px; height: 20px; border: 0px solid #ffff…" at bounding box center [594, 243] width 572 height 344
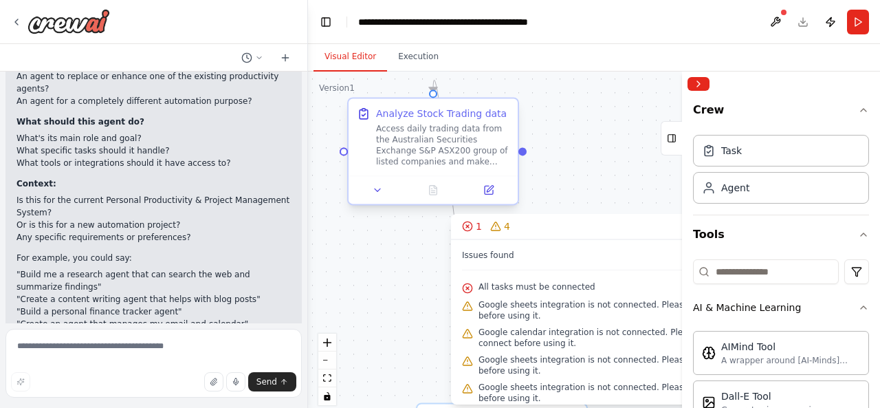
click at [477, 142] on div "Access daily trading data from the Australian Securities Exchange S&P ASX200 gr…" at bounding box center [442, 145] width 133 height 44
click at [487, 194] on icon at bounding box center [489, 190] width 8 height 8
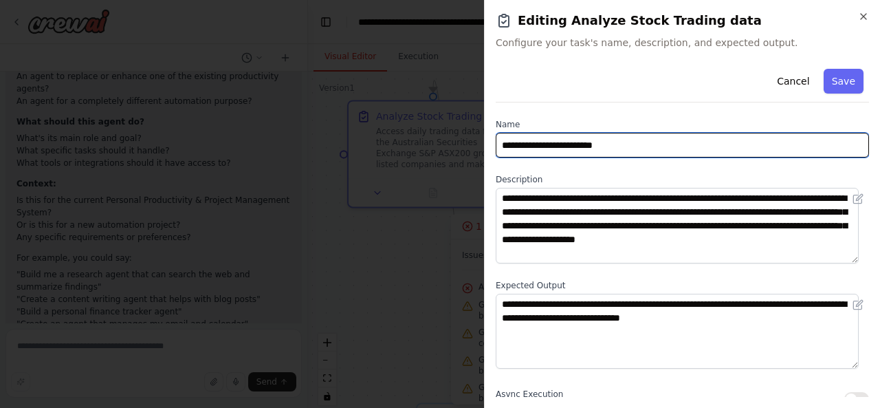
drag, startPoint x: 500, startPoint y: 144, endPoint x: 626, endPoint y: 134, distance: 126.2
click at [626, 134] on input "**********" at bounding box center [682, 145] width 373 height 25
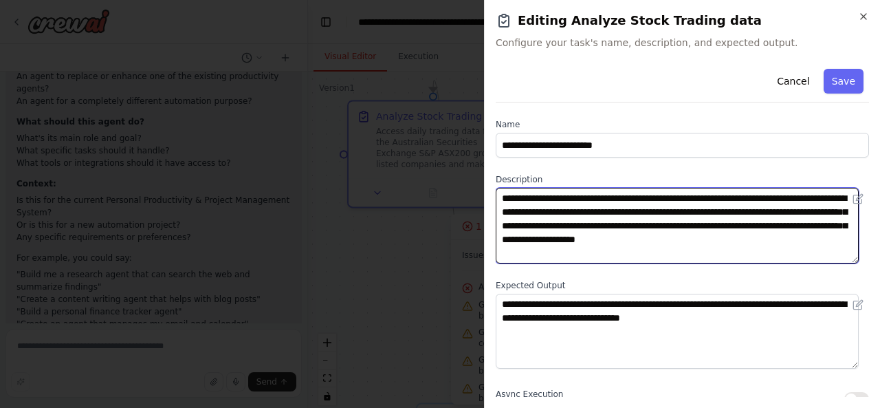
drag, startPoint x: 500, startPoint y: 197, endPoint x: 676, endPoint y: 248, distance: 183.2
click at [676, 248] on textarea "**********" at bounding box center [677, 226] width 363 height 76
drag, startPoint x: 845, startPoint y: 236, endPoint x: 698, endPoint y: 217, distance: 147.7
click at [698, 217] on textarea "**********" at bounding box center [677, 226] width 363 height 76
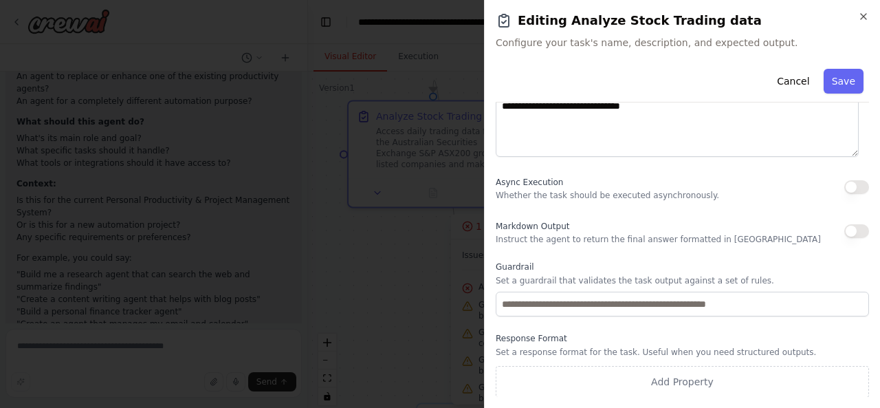
scroll to position [0, 0]
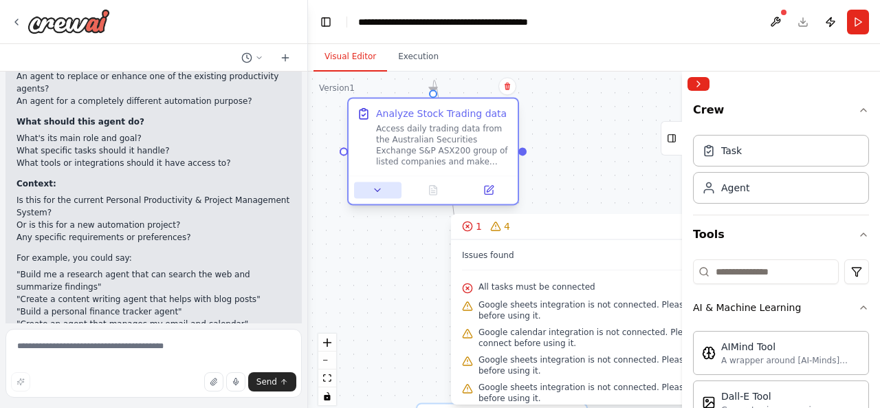
click at [380, 188] on icon at bounding box center [377, 189] width 11 height 11
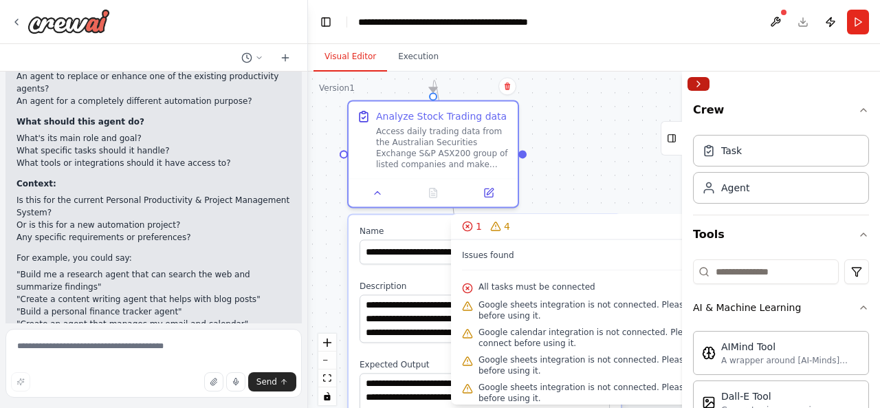
click at [696, 85] on button "Collapse right sidebar" at bounding box center [698, 84] width 22 height 14
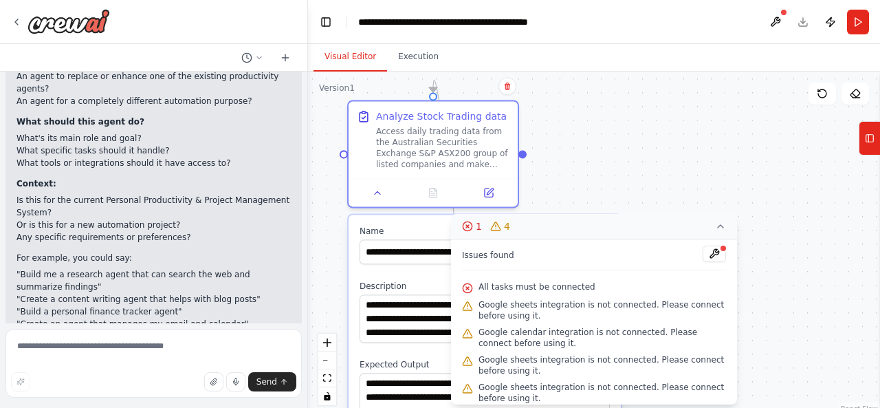
click at [719, 228] on icon at bounding box center [720, 226] width 11 height 11
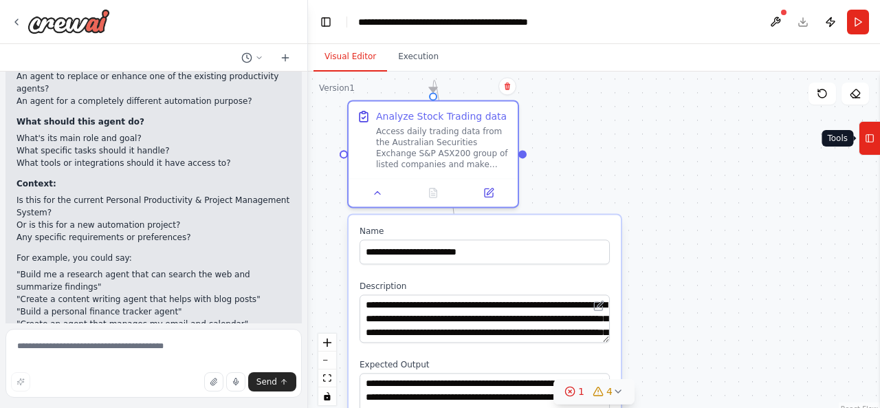
click at [873, 144] on icon at bounding box center [870, 138] width 10 height 22
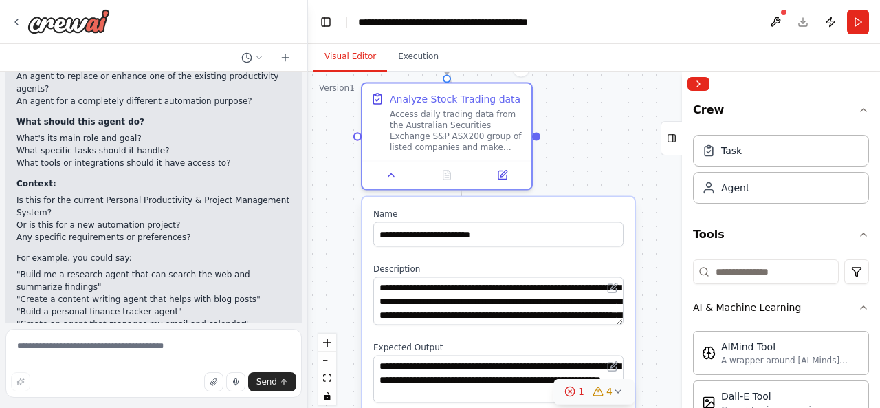
drag, startPoint x: 588, startPoint y: 228, endPoint x: 601, endPoint y: 220, distance: 14.5
click at [601, 220] on div "**********" at bounding box center [498, 227] width 250 height 38
click at [769, 15] on button at bounding box center [775, 22] width 22 height 25
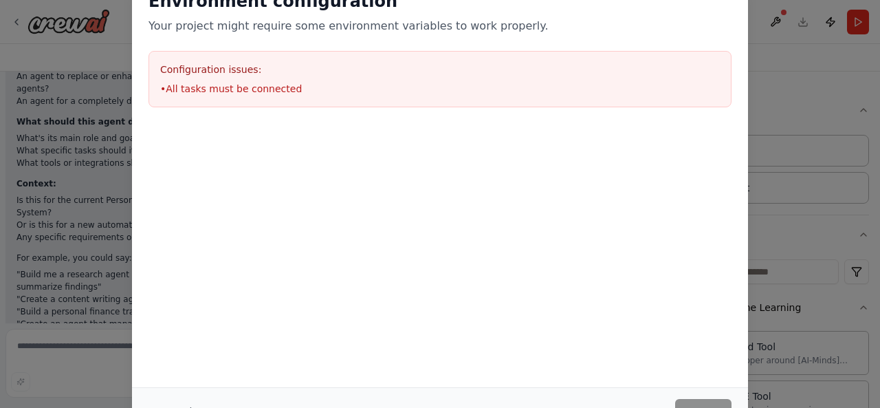
click at [782, 23] on div "Environment configuration Your project might require some environment variables…" at bounding box center [440, 204] width 880 height 408
drag, startPoint x: 872, startPoint y: 148, endPoint x: 874, endPoint y: 223, distance: 75.7
click at [874, 223] on div "Environment configuration Your project might require some environment variables…" at bounding box center [440, 204] width 880 height 408
click at [43, 151] on div "Environment configuration Your project might require some environment variables…" at bounding box center [440, 204] width 880 height 408
click at [71, 115] on div "Environment configuration Your project might require some environment variables…" at bounding box center [440, 204] width 880 height 408
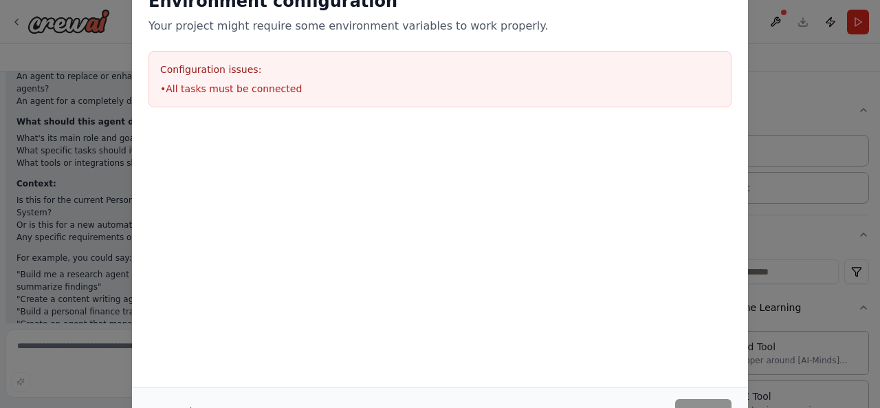
click at [584, 38] on div "Environment configuration Your project might require some environment variables…" at bounding box center [440, 49] width 616 height 150
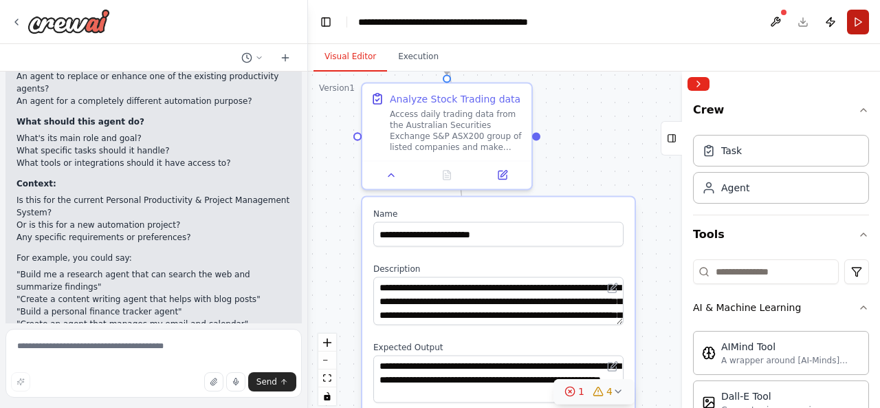
click at [853, 30] on button "Run" at bounding box center [858, 22] width 22 height 25
click at [425, 63] on button "Execution" at bounding box center [418, 57] width 63 height 29
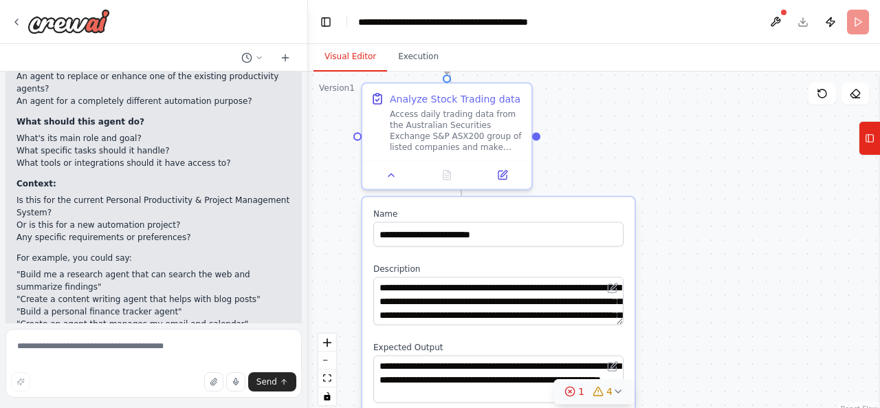
click at [361, 54] on button "Visual Editor" at bounding box center [350, 57] width 74 height 29
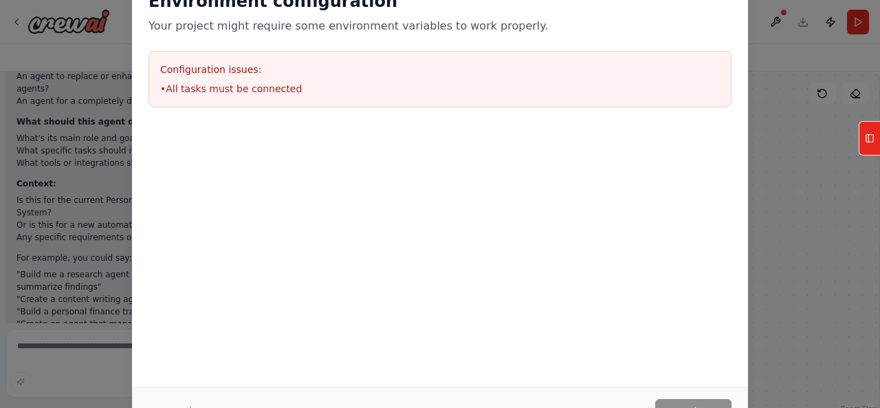
click at [38, 226] on div "Environment configuration Your project might require some environment variables…" at bounding box center [440, 204] width 880 height 408
click at [56, 95] on div "Environment configuration Your project might require some environment variables…" at bounding box center [440, 204] width 880 height 408
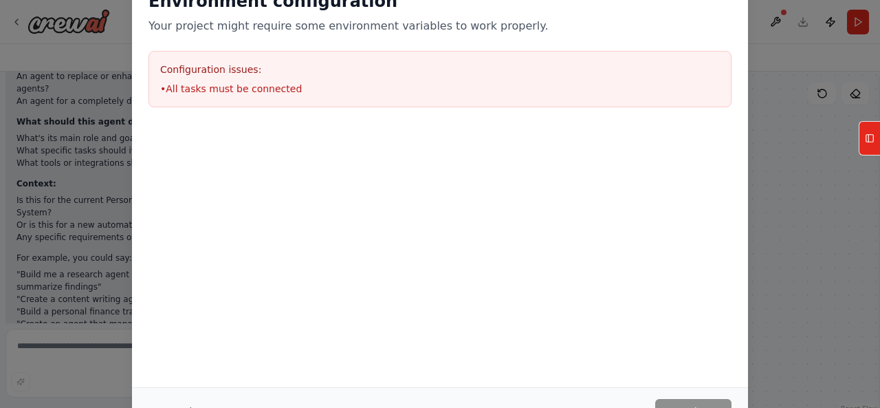
click at [808, 196] on div "Environment configuration Your project might require some environment variables…" at bounding box center [440, 204] width 880 height 408
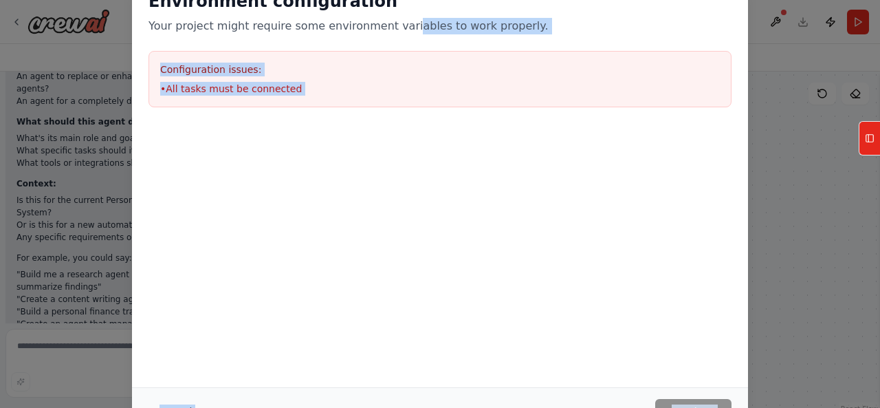
drag, startPoint x: 393, startPoint y: 24, endPoint x: 228, endPoint y: 434, distance: 442.3
click at [228, 407] on html "Create a crew that helps organize your personal projects, sets reminders for im…" at bounding box center [440, 204] width 880 height 408
click at [176, 404] on button "Cancel" at bounding box center [175, 411] width 54 height 25
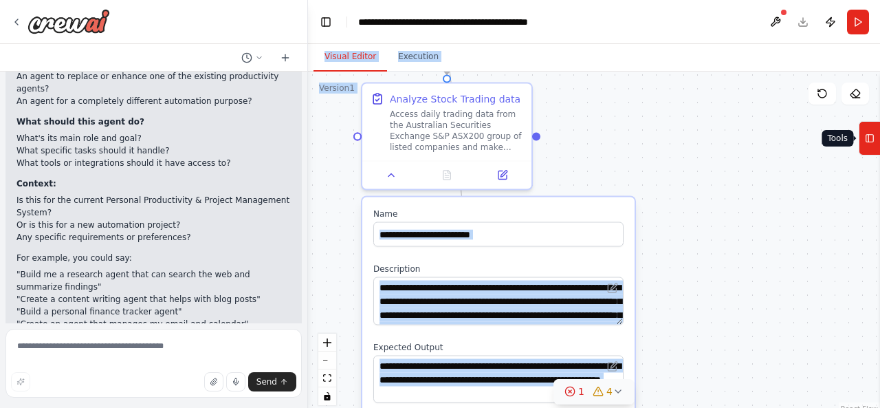
click at [875, 147] on button "Tools" at bounding box center [869, 138] width 21 height 34
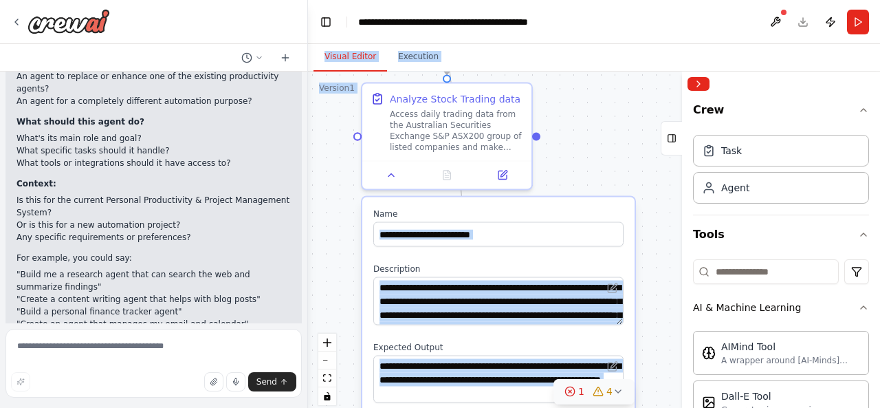
click at [579, 119] on div ".deletable-edge-delete-btn { width: 20px; height: 20px; border: 0px solid #ffff…" at bounding box center [594, 243] width 572 height 344
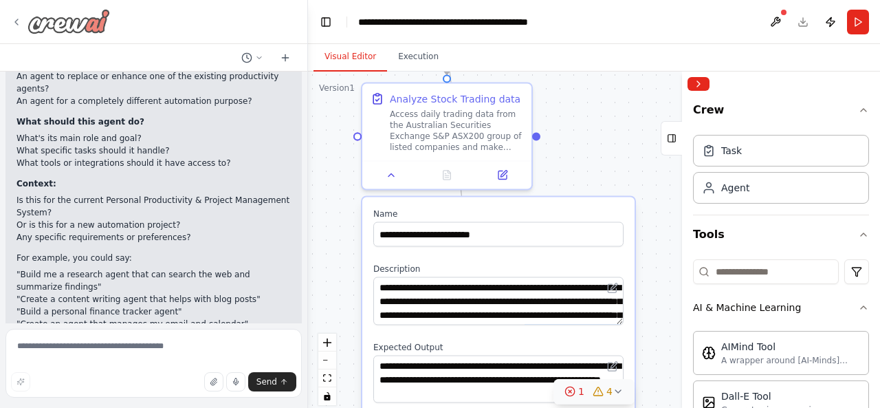
click at [12, 26] on icon at bounding box center [16, 21] width 11 height 11
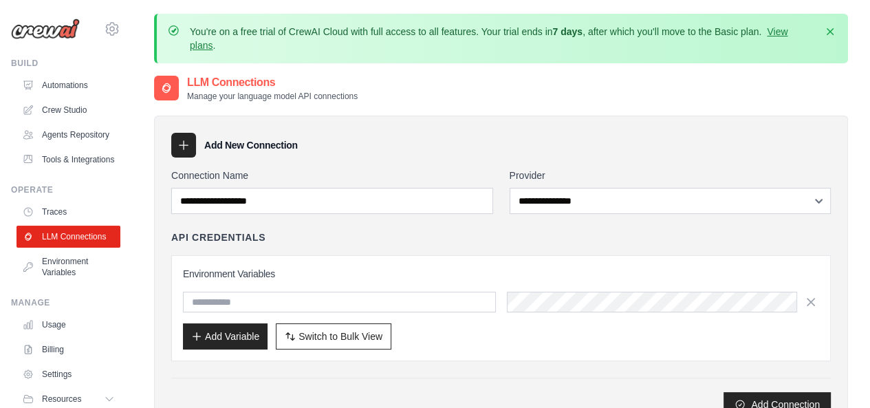
drag, startPoint x: 131, startPoint y: 273, endPoint x: 137, endPoint y: 383, distance: 110.1
click at [137, 383] on body "dudenomics88@gmail.com Settings Build Automations" at bounding box center [435, 296] width 870 height 593
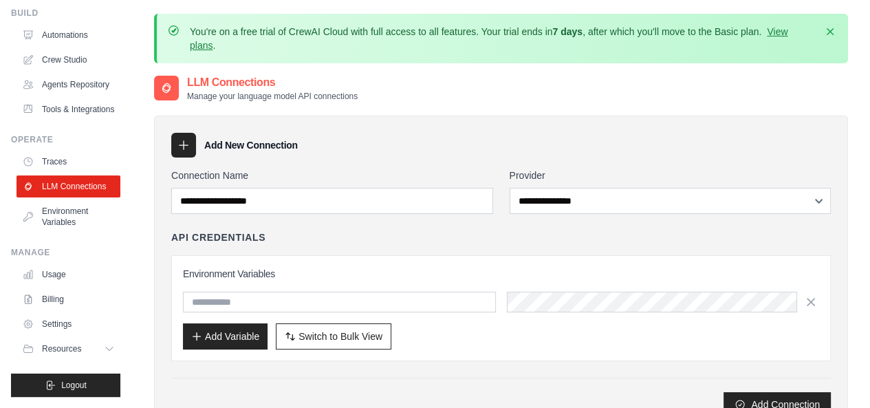
scroll to position [82, 0]
click at [104, 298] on link "Billing" at bounding box center [70, 299] width 104 height 22
click at [94, 346] on button "Resources" at bounding box center [70, 349] width 104 height 22
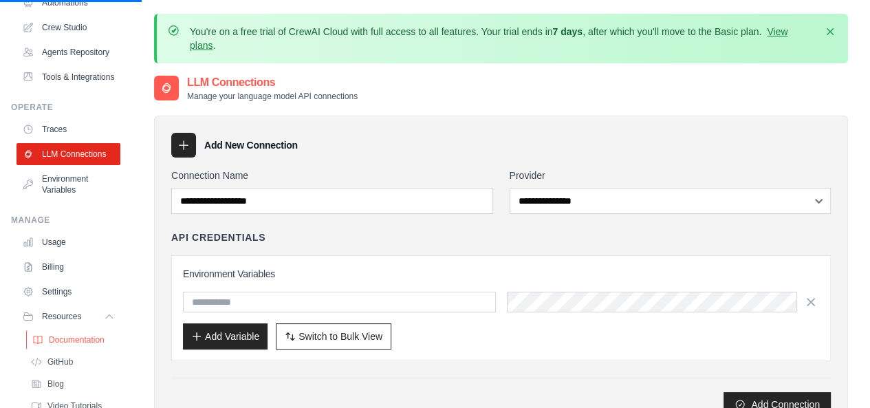
click at [84, 345] on span "Documentation" at bounding box center [77, 339] width 56 height 11
